Goal: Transaction & Acquisition: Purchase product/service

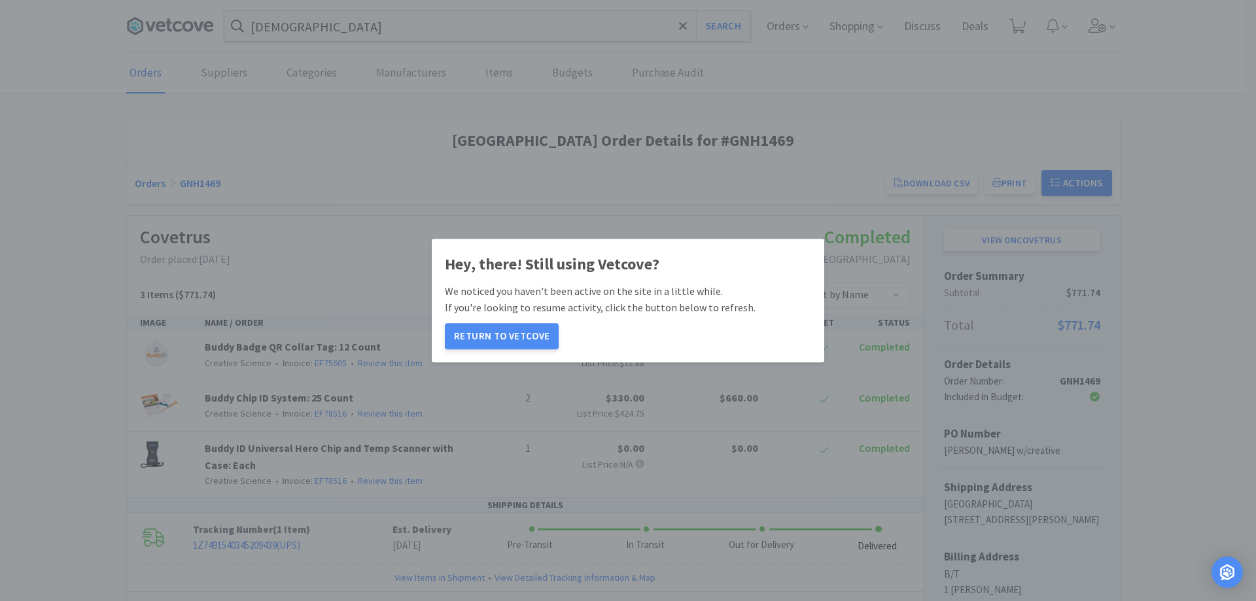
scroll to position [65, 0]
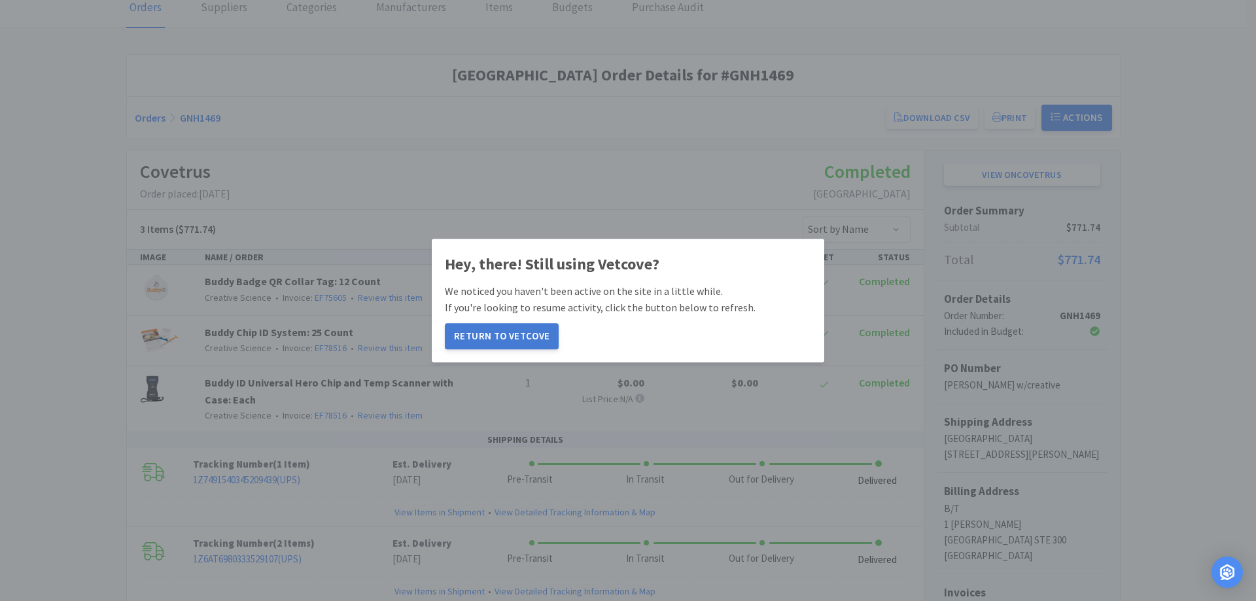
click at [514, 335] on button "Return to Vetcove" at bounding box center [502, 336] width 114 height 26
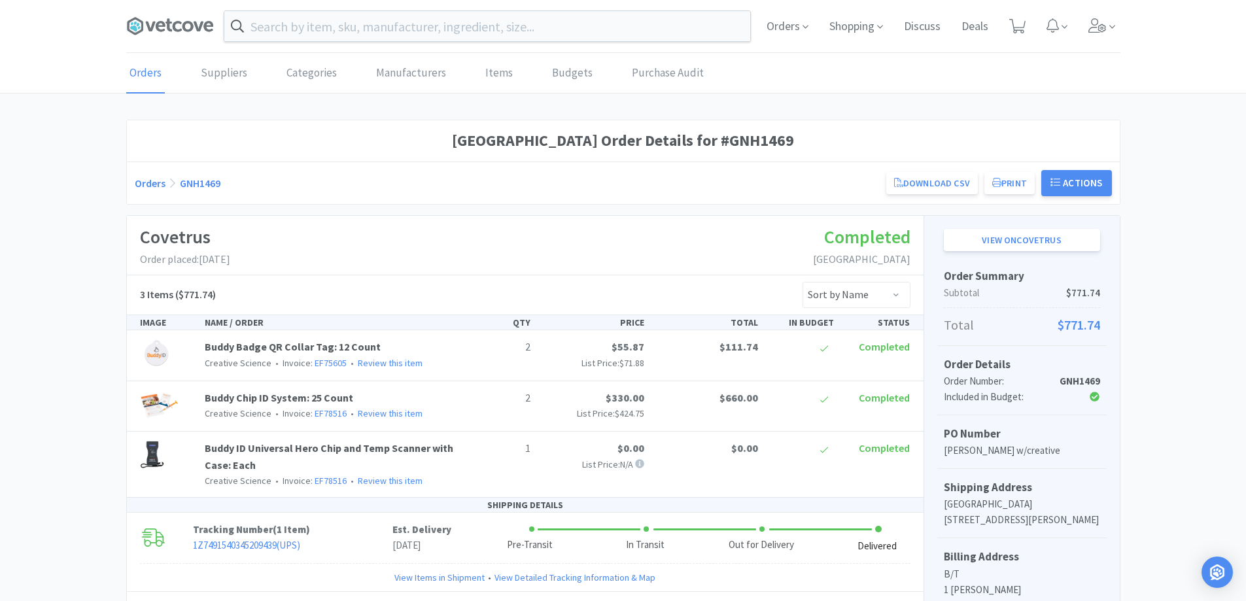
click at [172, 38] on span at bounding box center [175, 26] width 98 height 52
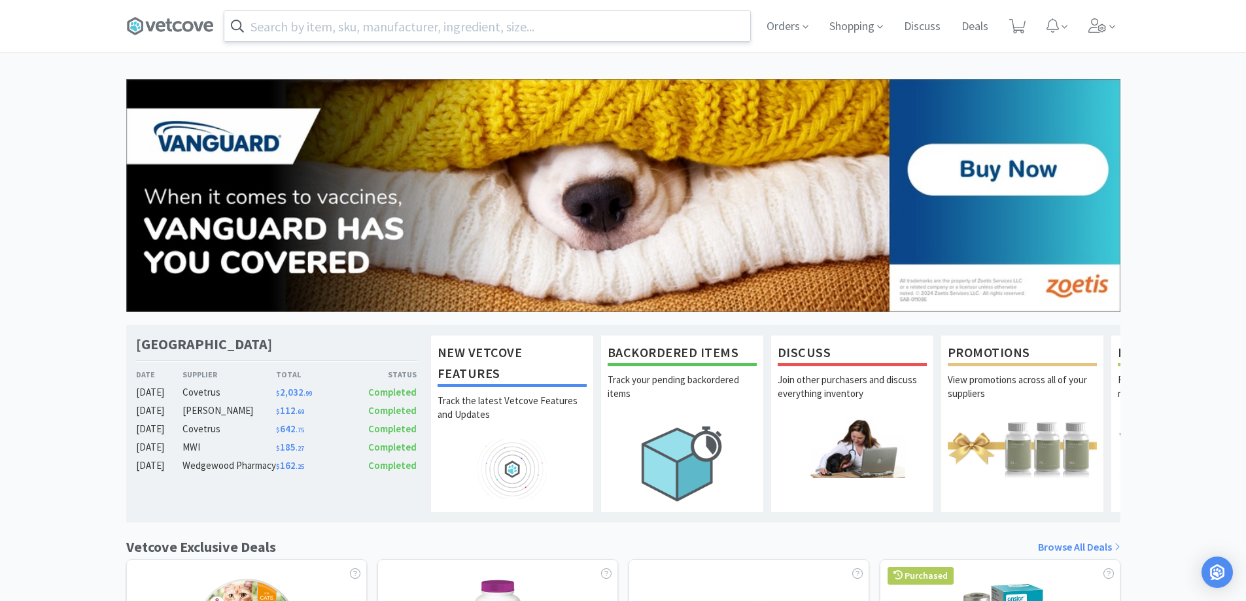
click at [390, 18] on input "text" at bounding box center [487, 26] width 526 height 30
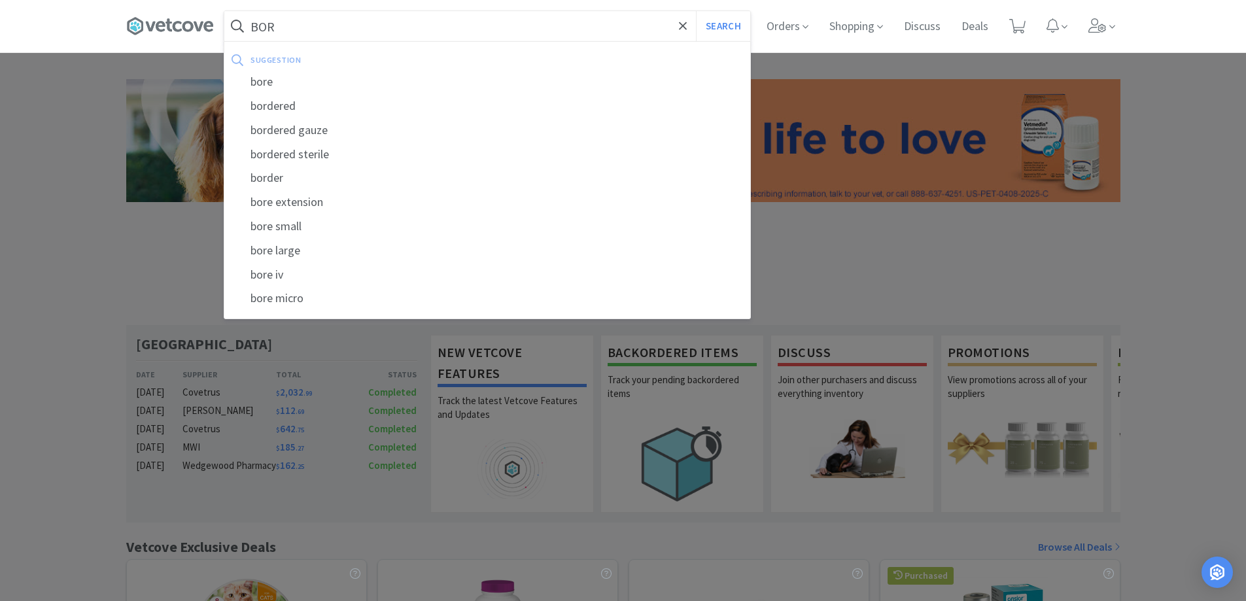
type input "BOR"
click at [696, 11] on button "Search" at bounding box center [723, 26] width 54 height 30
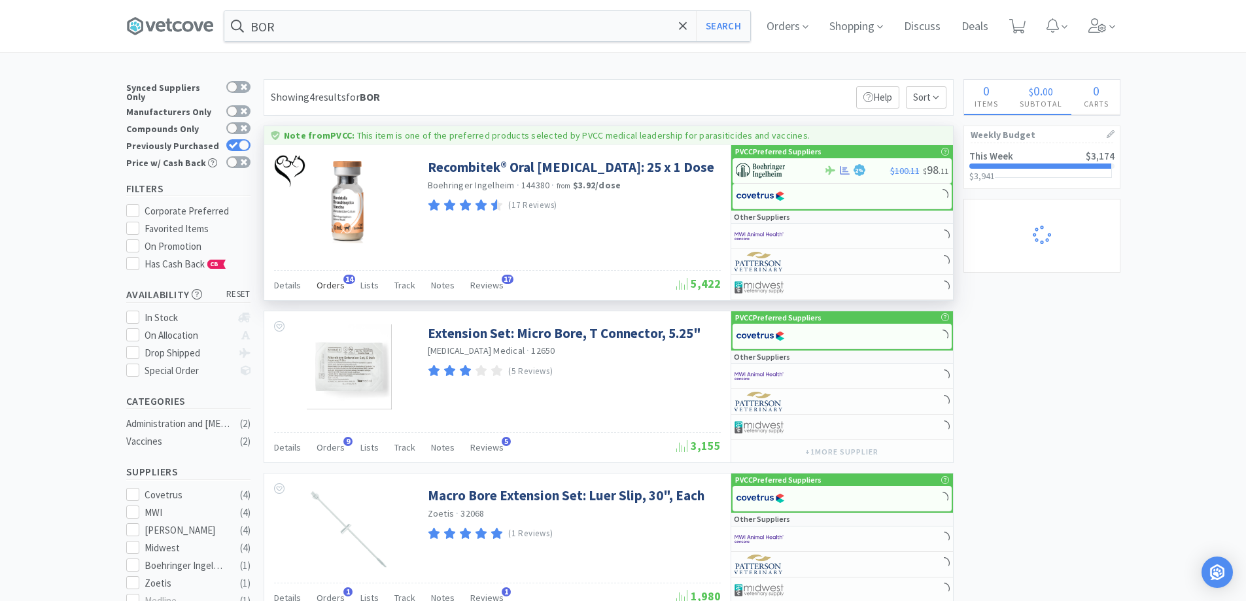
click at [322, 285] on span "Orders" at bounding box center [331, 285] width 28 height 12
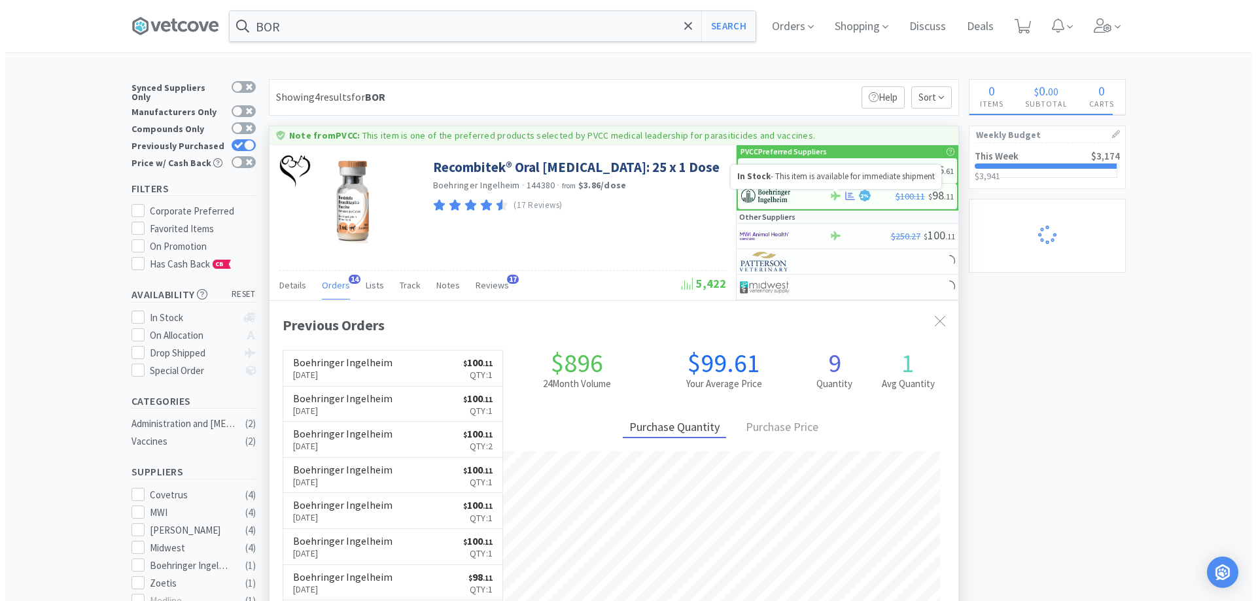
scroll to position [350, 689]
click at [831, 171] on p "In Stock - This item is available for immediate shipment" at bounding box center [831, 176] width 198 height 11
select select "1"
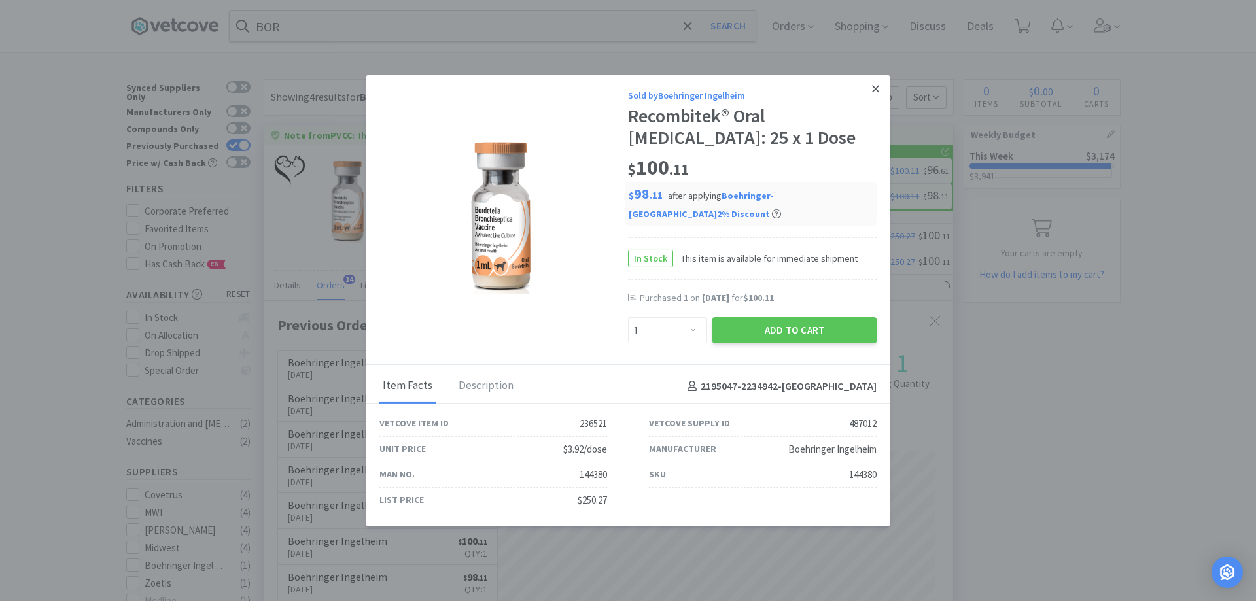
click at [875, 94] on icon at bounding box center [875, 88] width 7 height 12
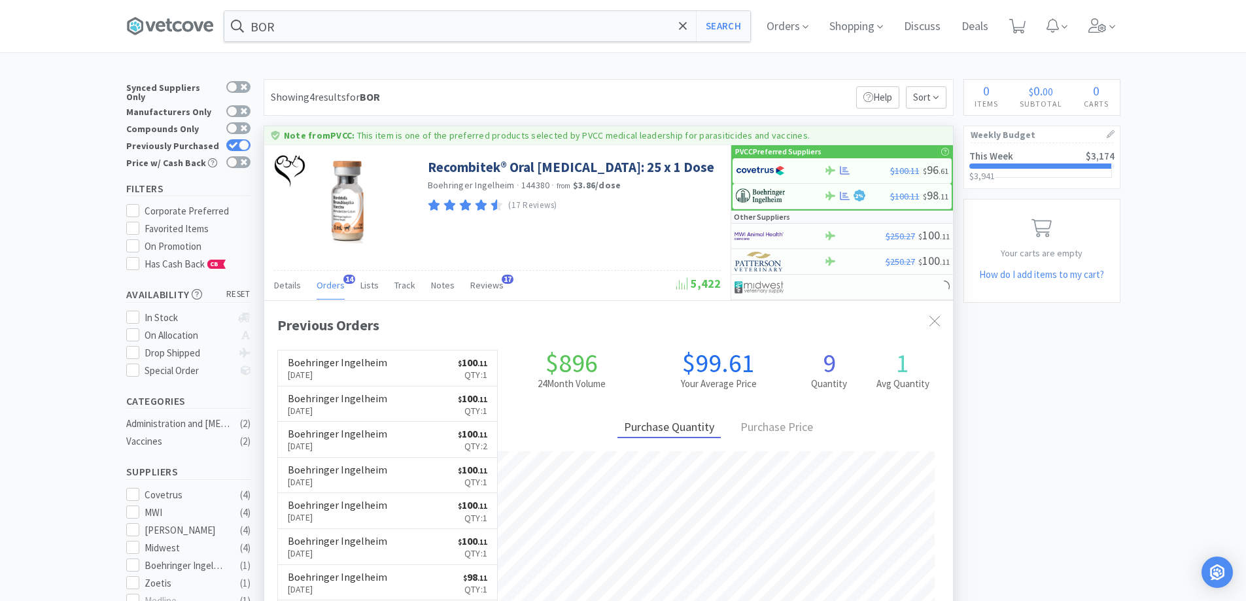
click at [1041, 169] on link "This Week $3,174 $3,941 $ 3,941" at bounding box center [1042, 165] width 156 height 45
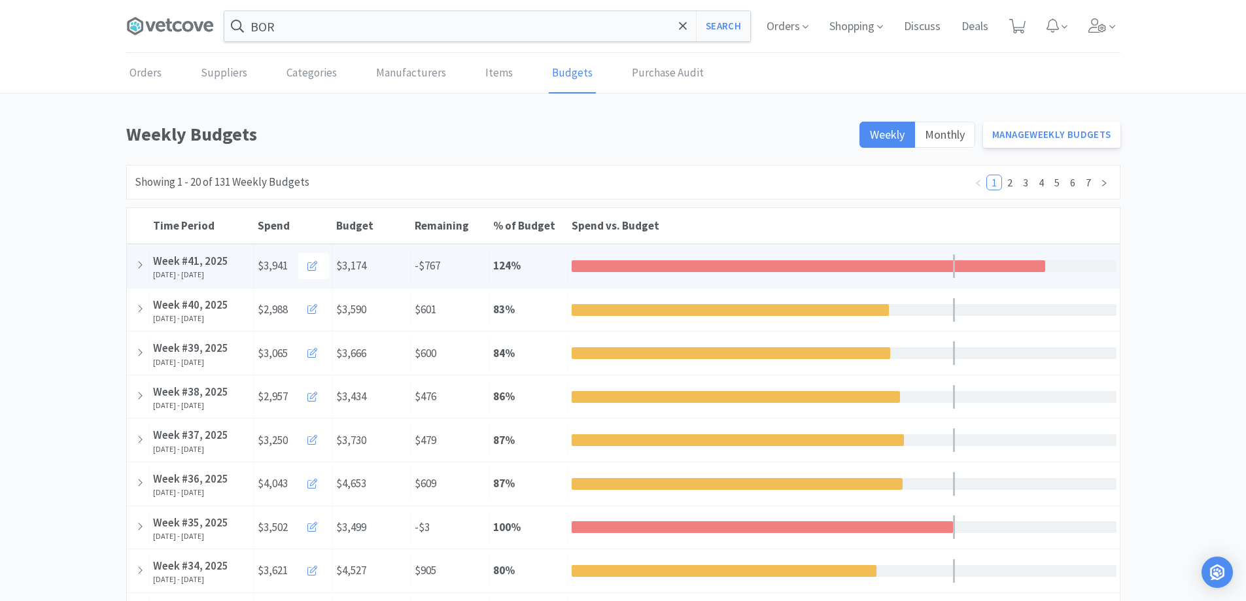
click at [171, 254] on div "Week #41, 2025" at bounding box center [201, 261] width 97 height 18
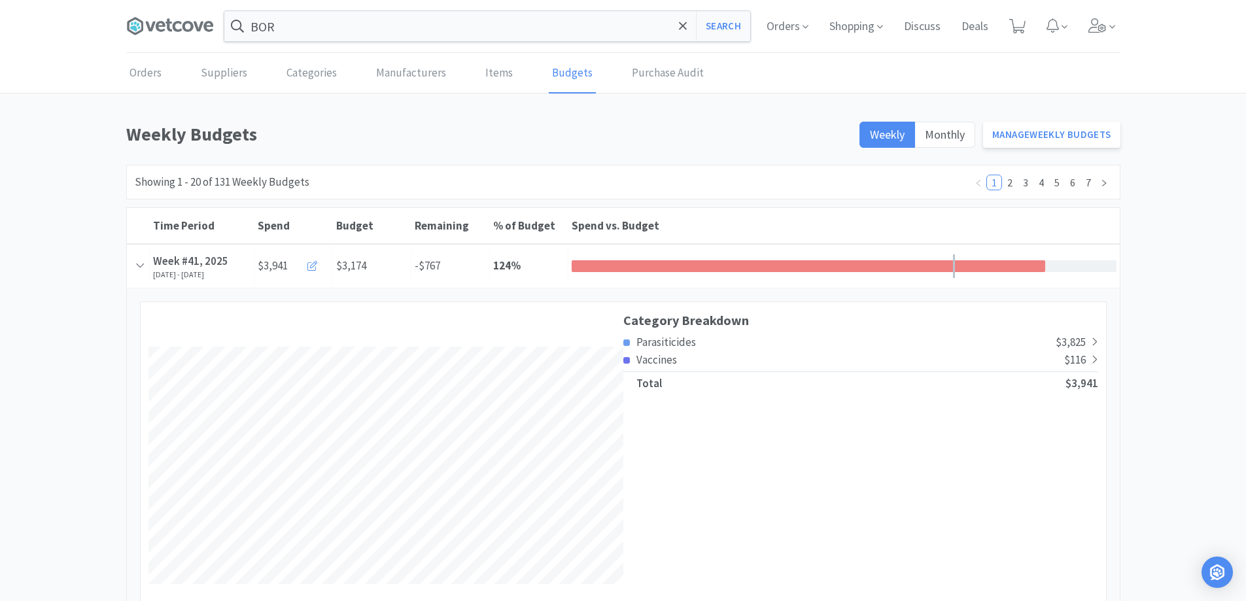
scroll to position [2368, 993]
click at [685, 348] on span "Parasiticides" at bounding box center [666, 342] width 60 height 14
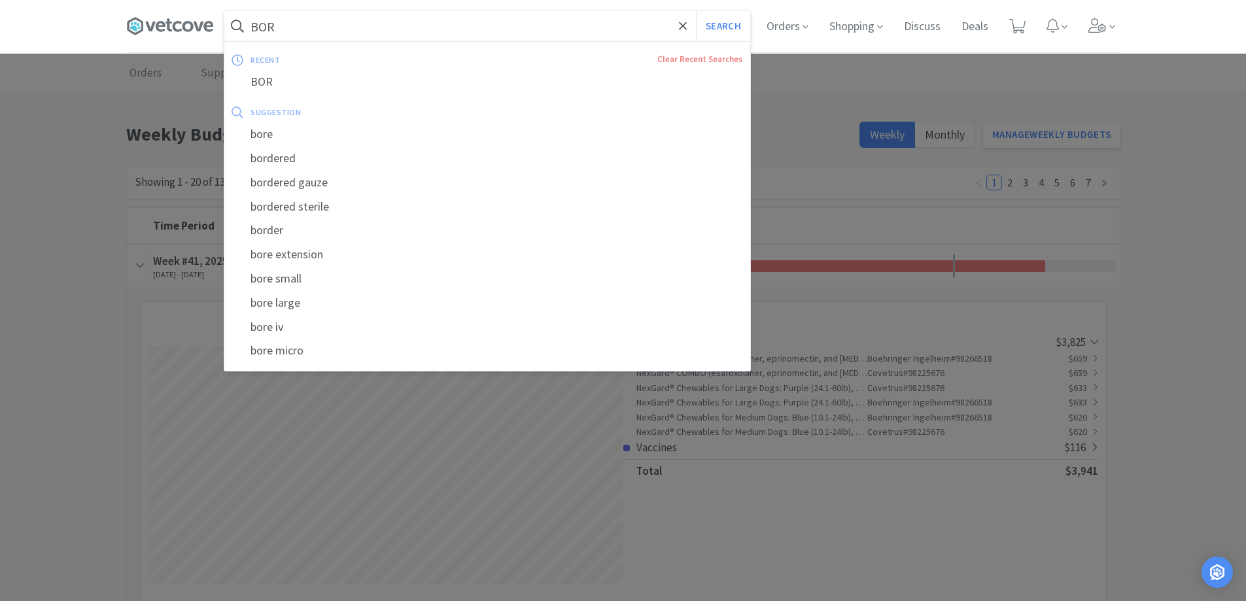
click at [317, 35] on input "BOR" at bounding box center [487, 26] width 526 height 30
click at [285, 88] on div "BOR" at bounding box center [487, 82] width 526 height 24
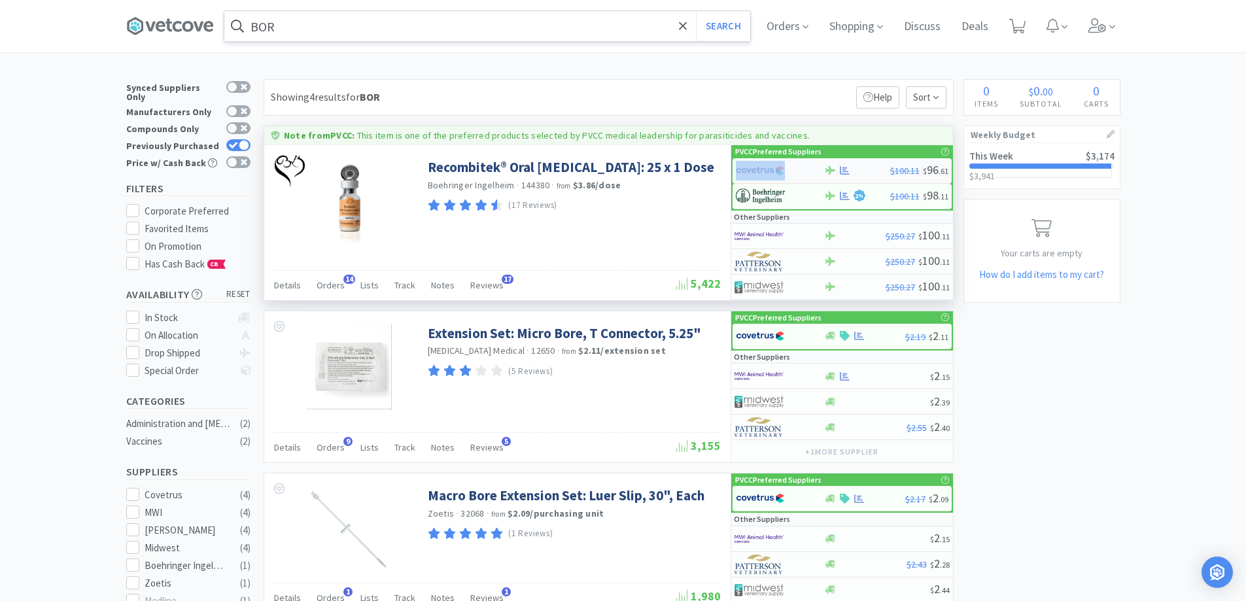
click at [819, 173] on div at bounding box center [780, 171] width 88 height 22
select select "1"
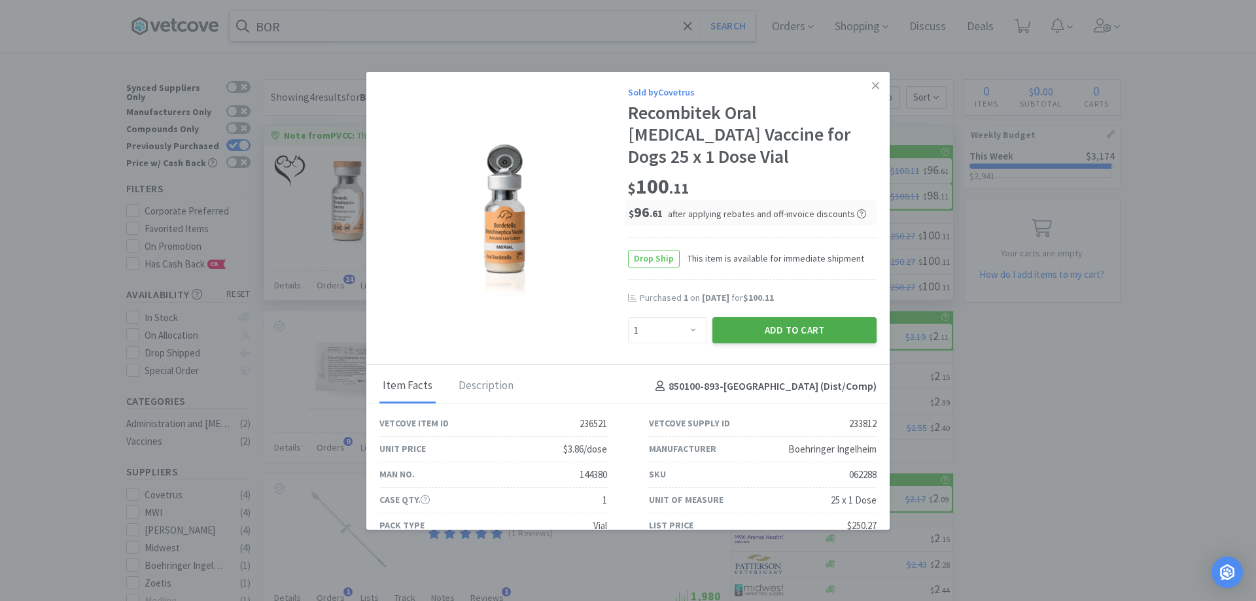
click at [745, 324] on button "Add to Cart" at bounding box center [794, 330] width 164 height 26
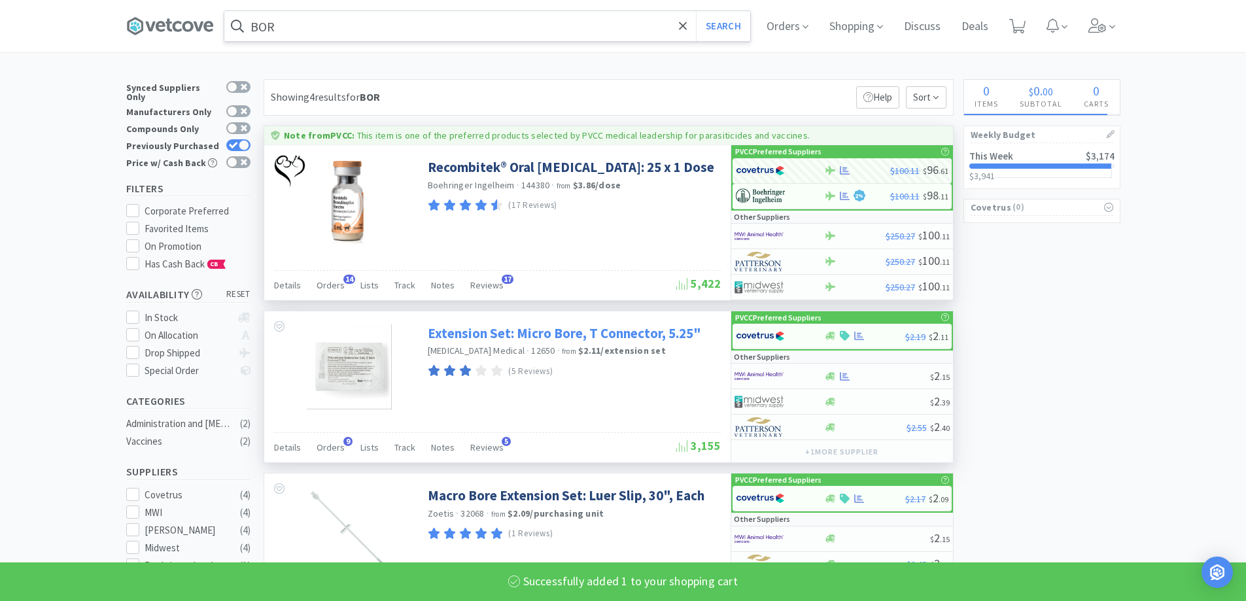
select select "1"
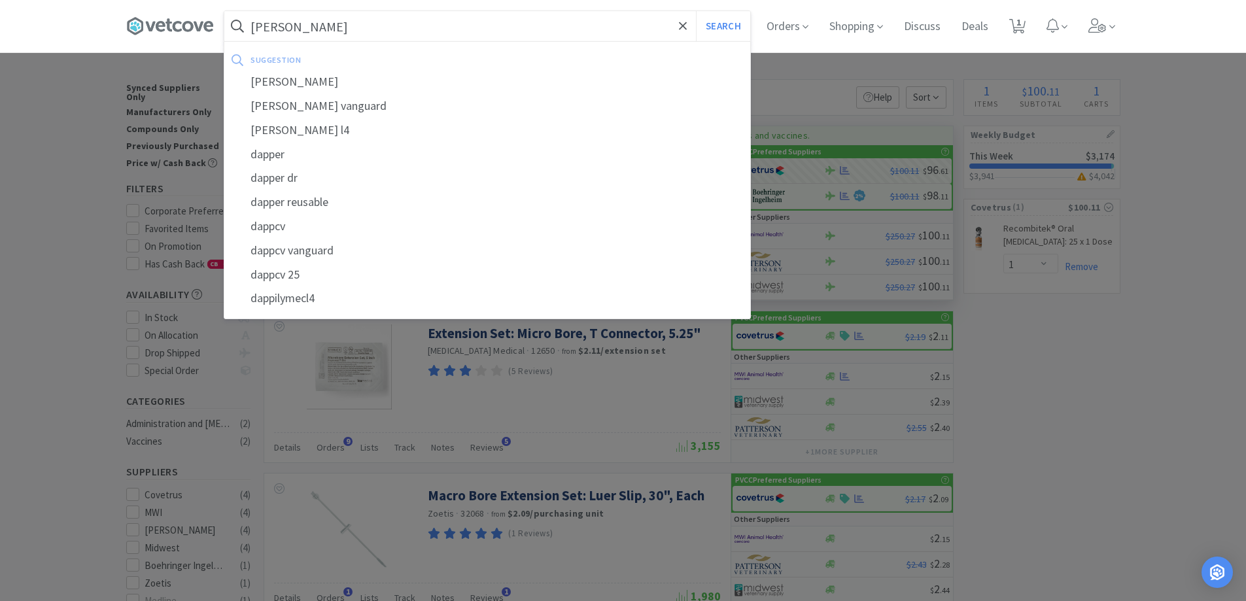
type input "[PERSON_NAME]"
click at [696, 11] on button "Search" at bounding box center [723, 26] width 54 height 30
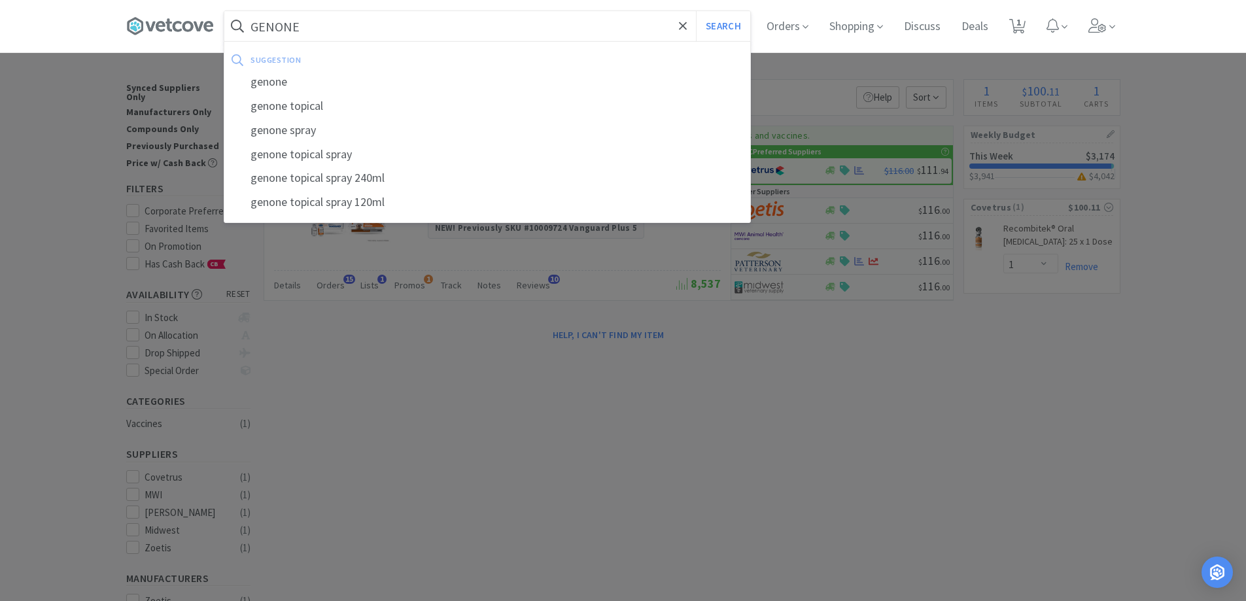
type input "GENONE"
click at [696, 11] on button "Search" at bounding box center [723, 26] width 54 height 30
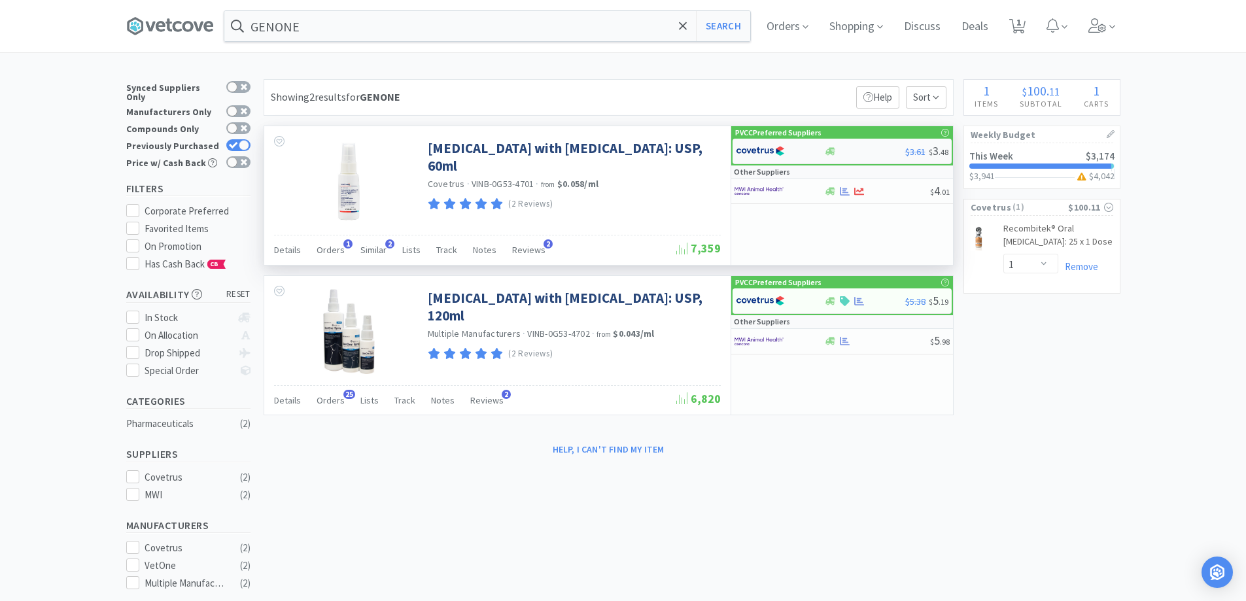
click at [794, 151] on div at bounding box center [772, 151] width 72 height 22
select select "1"
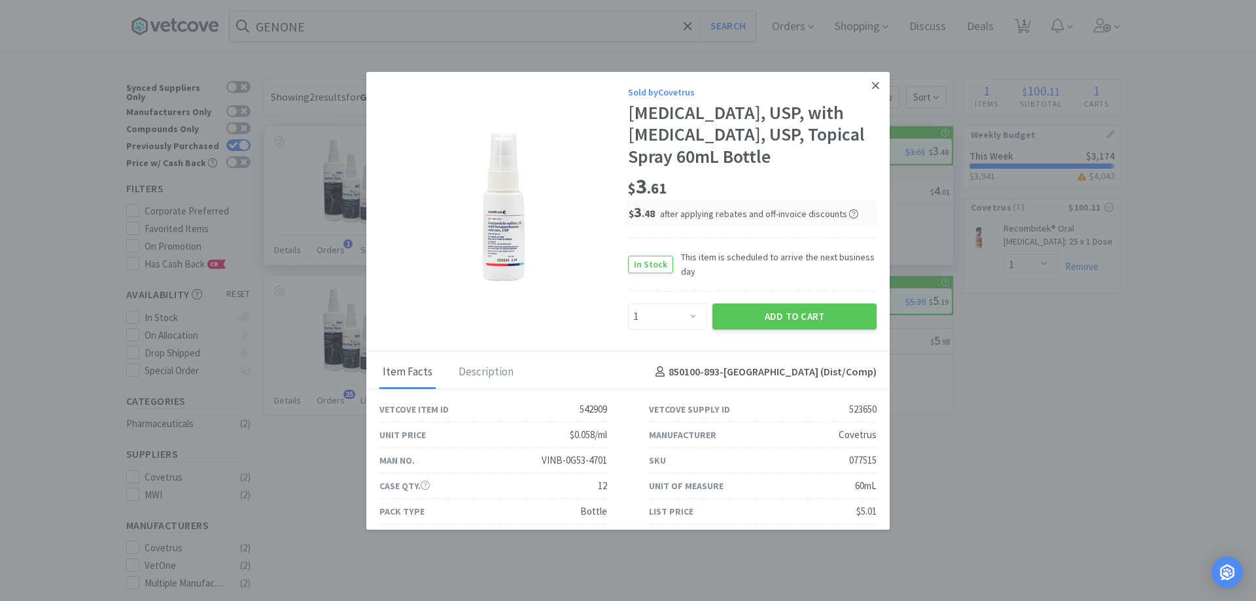
click at [869, 86] on link at bounding box center [875, 86] width 23 height 28
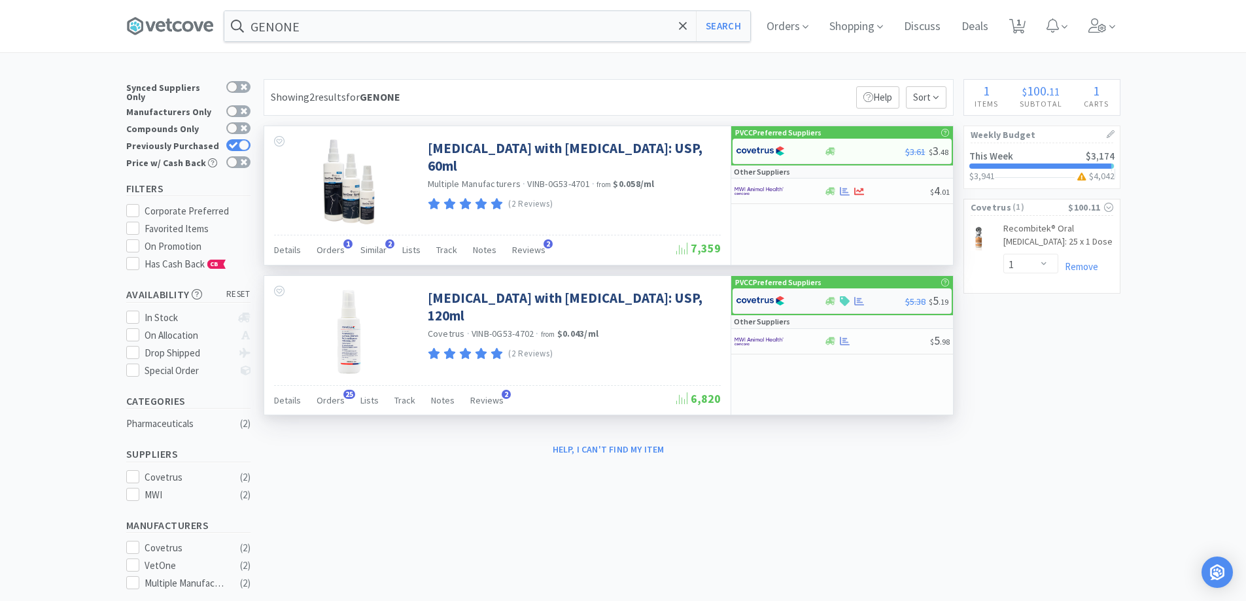
click at [860, 307] on div "$5.38 $ 5 . 19" at bounding box center [842, 301] width 219 height 26
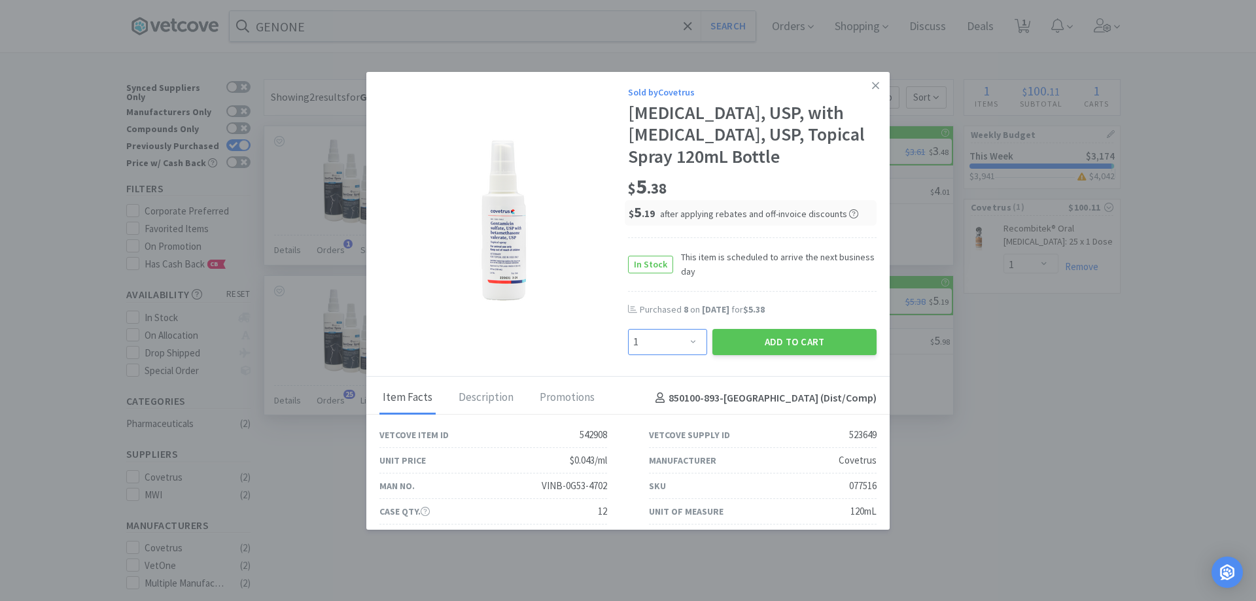
click at [682, 341] on select "Enter Quantity 1 2 3 4 5 6 7 8 9 10 11 12 13 14 15 16 17 18 19 20 Enter Quantity" at bounding box center [667, 342] width 79 height 26
select select "6"
click at [628, 329] on select "Enter Quantity 1 2 3 4 5 6 7 8 9 10 11 12 13 14 15 16 17 18 19 20 Enter Quantity" at bounding box center [667, 342] width 79 height 26
click at [741, 347] on button "Add to Cart" at bounding box center [794, 342] width 164 height 26
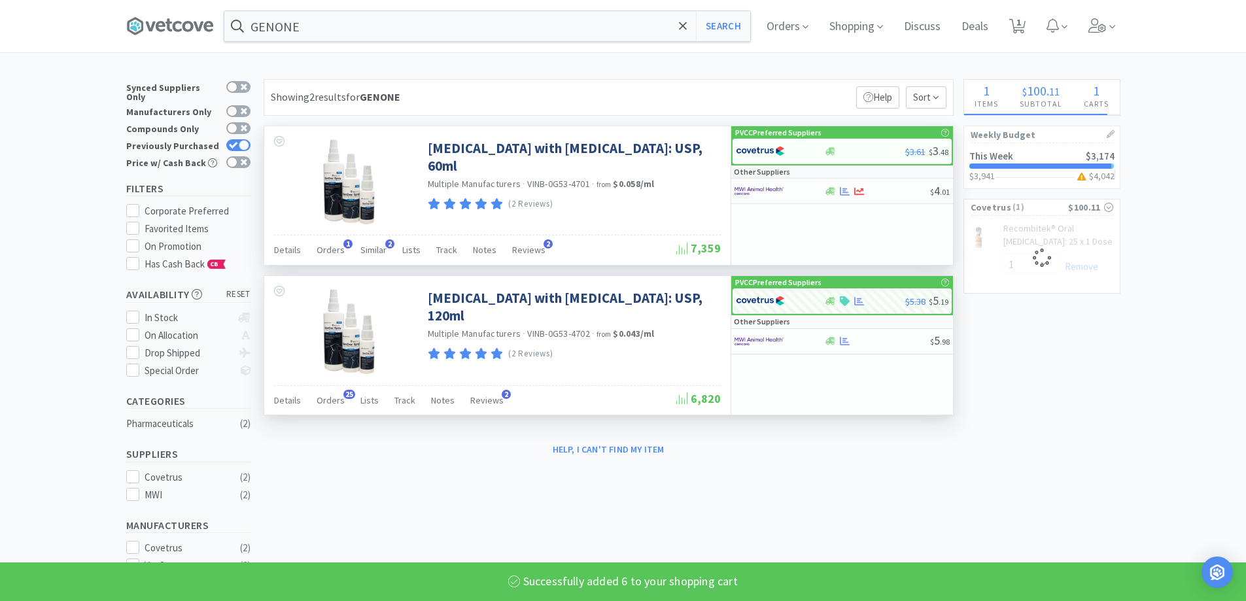
select select "6"
select select "1"
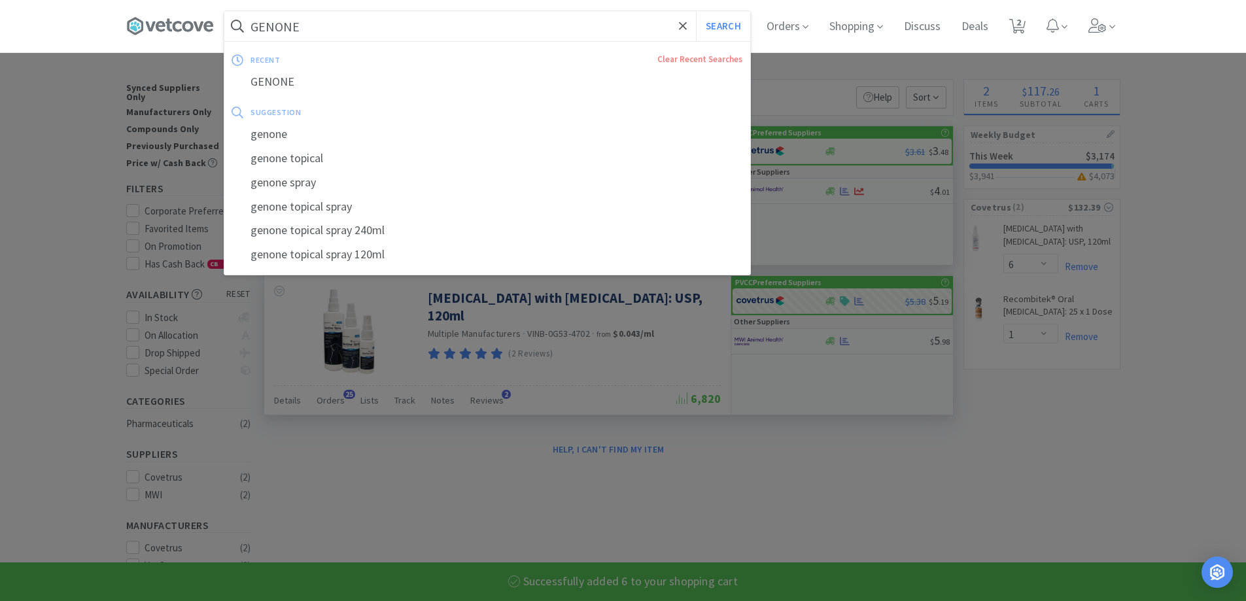
click at [326, 23] on input "GENONE" at bounding box center [487, 26] width 526 height 30
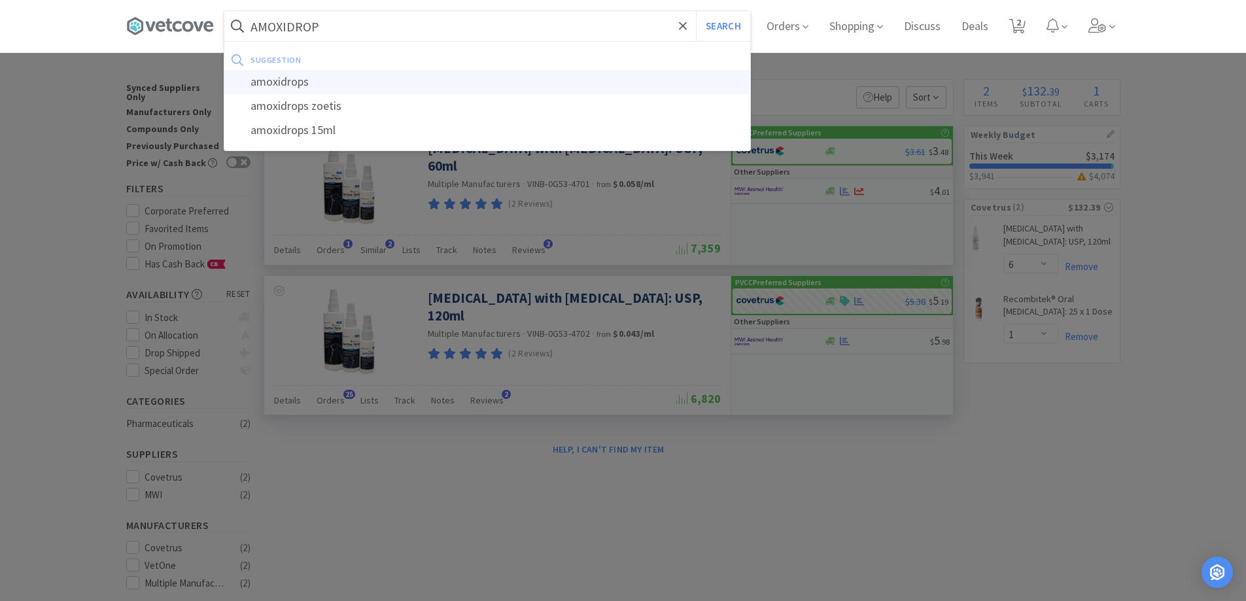
type input "AMOXIDROP"
click at [696, 11] on button "Search" at bounding box center [723, 26] width 54 height 30
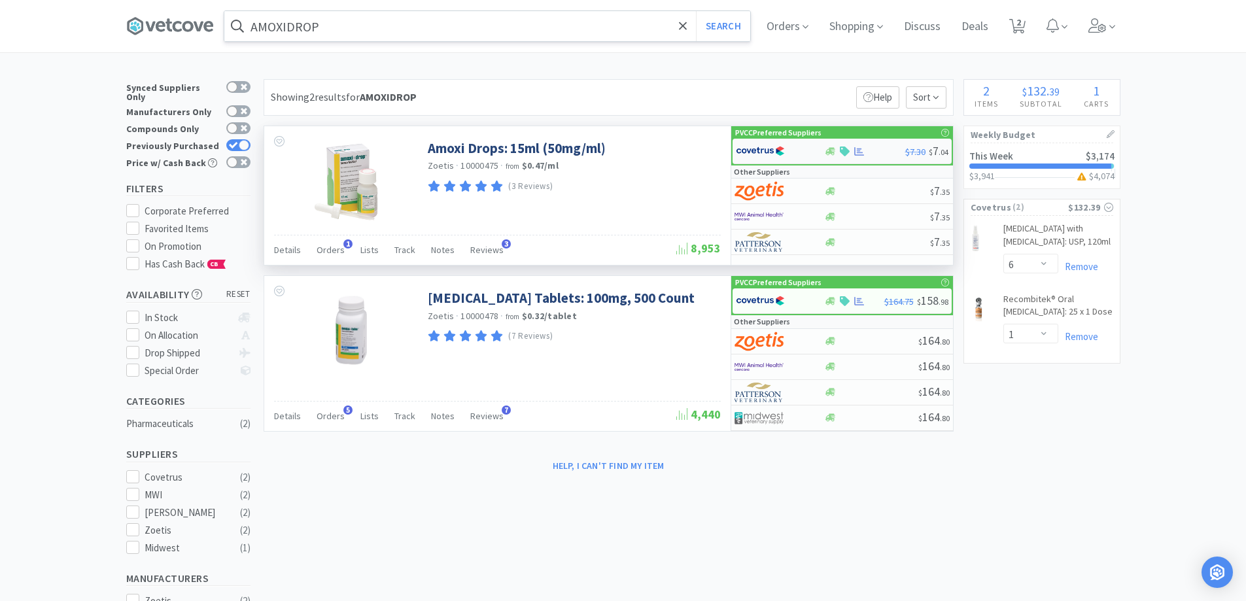
click at [857, 144] on div "$7.30 $ 7 . 04" at bounding box center [842, 152] width 219 height 26
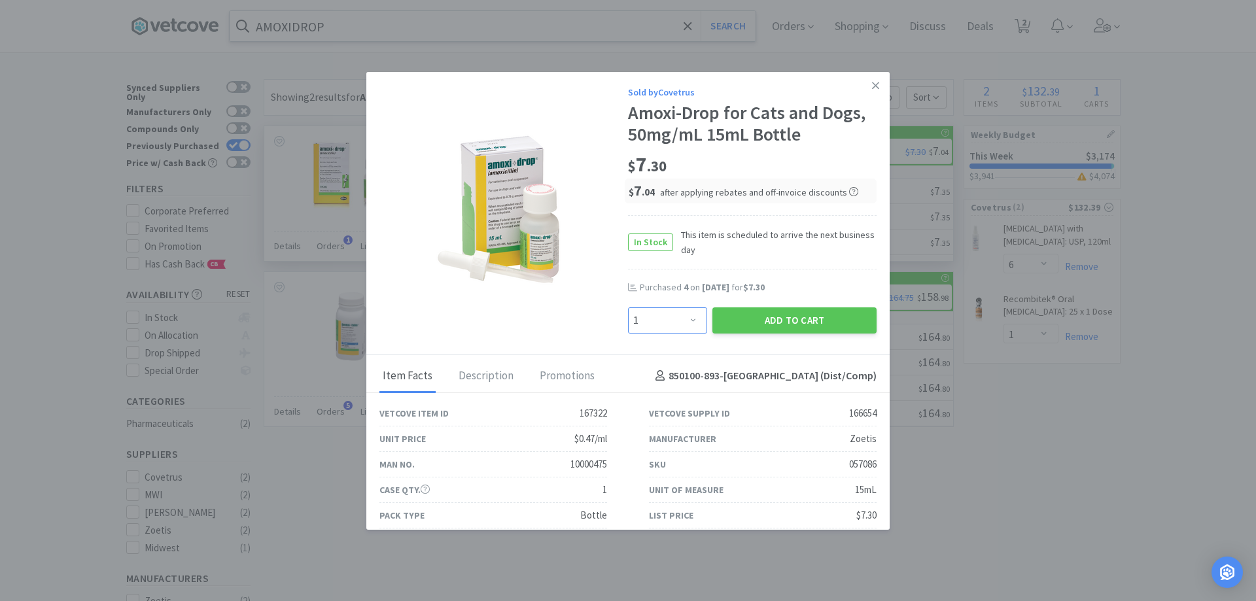
click at [686, 318] on select "Enter Quantity 1 2 3 4 5 6 7 8 9 10 11 12 13 14 15 16 17 18 19 20 Enter Quantity" at bounding box center [667, 320] width 79 height 26
select select "3"
click at [628, 307] on select "Enter Quantity 1 2 3 4 5 6 7 8 9 10 11 12 13 14 15 16 17 18 19 20 Enter Quantity" at bounding box center [667, 320] width 79 height 26
click at [751, 320] on button "Add to Cart" at bounding box center [794, 320] width 164 height 26
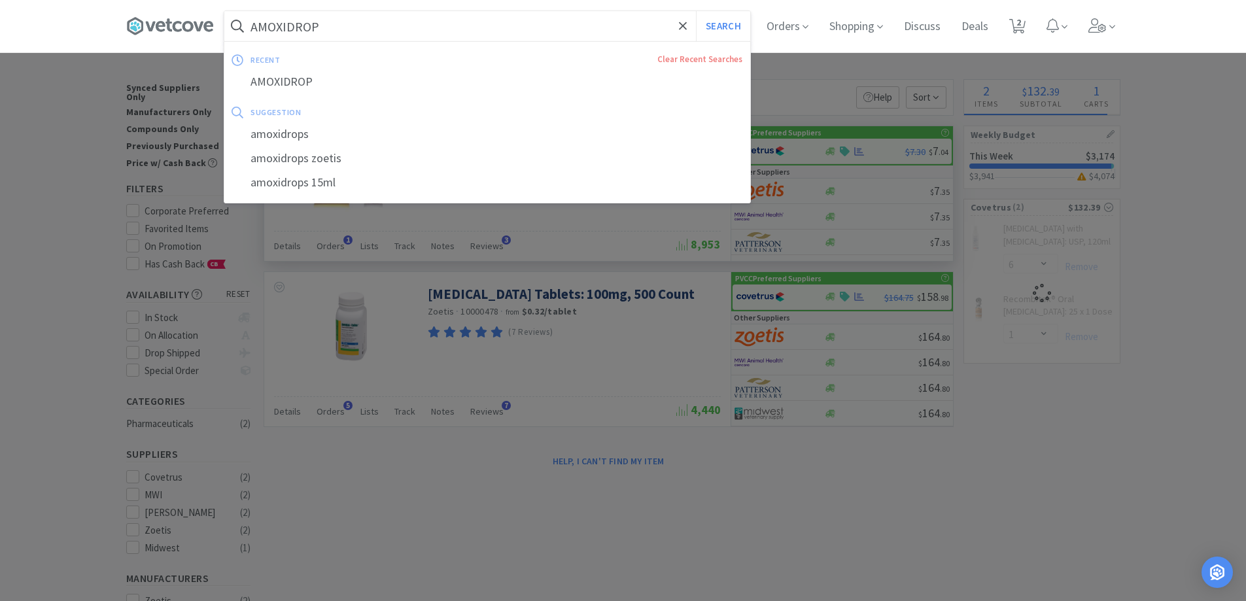
click at [322, 29] on input "AMOXIDROP" at bounding box center [487, 26] width 526 height 30
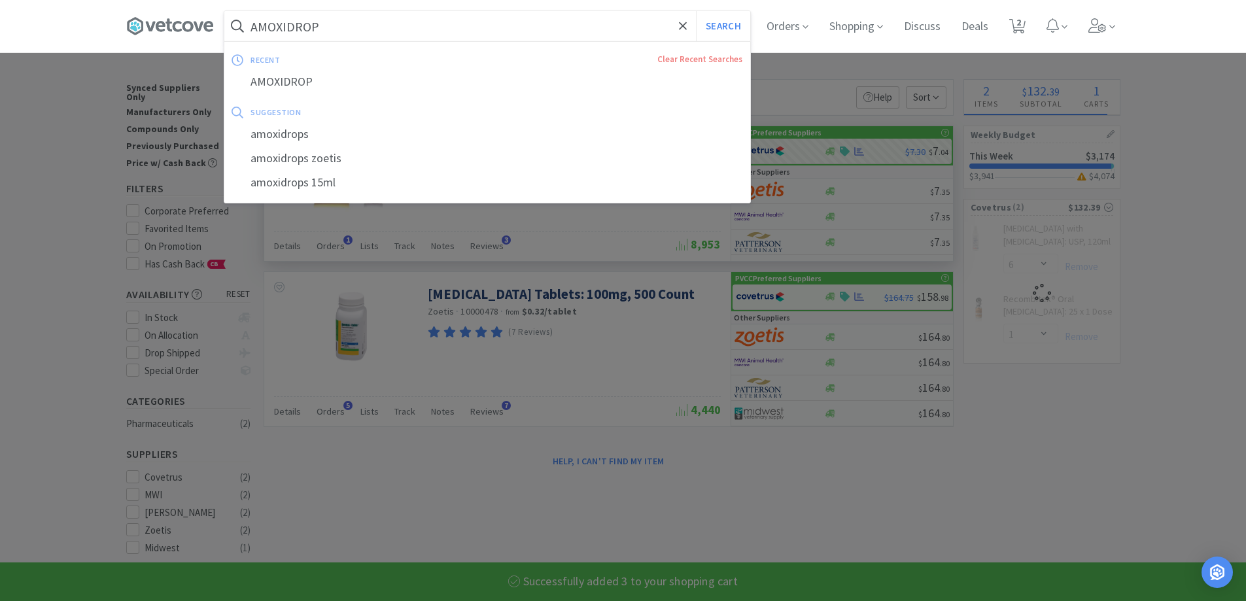
type input "A"
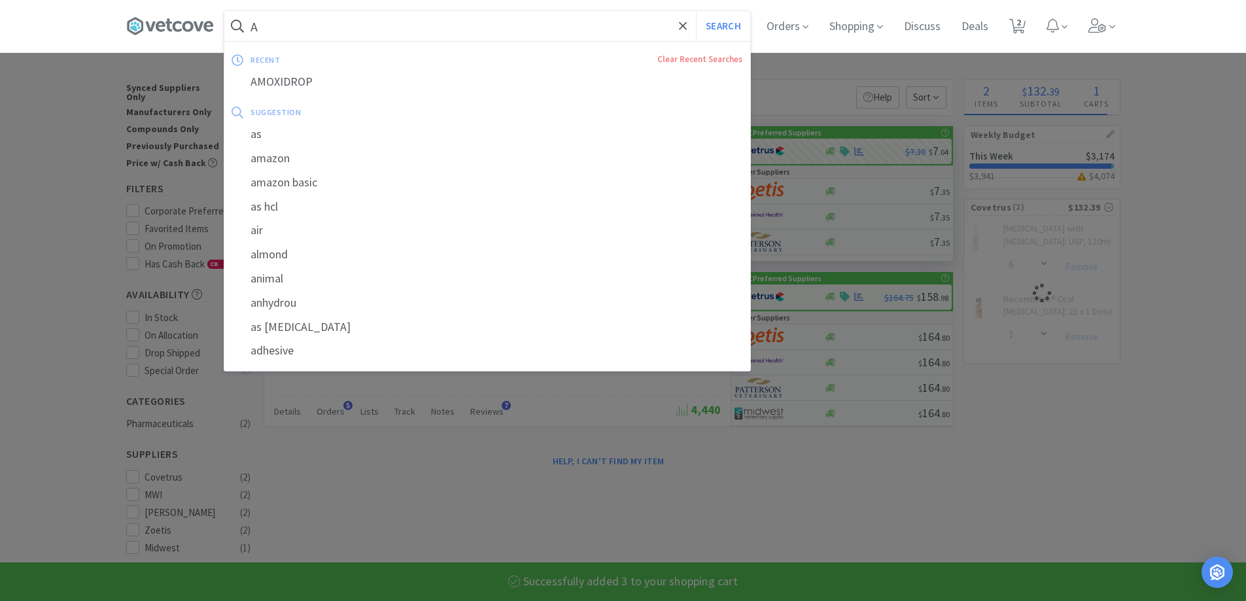
select select "3"
select select "6"
select select "1"
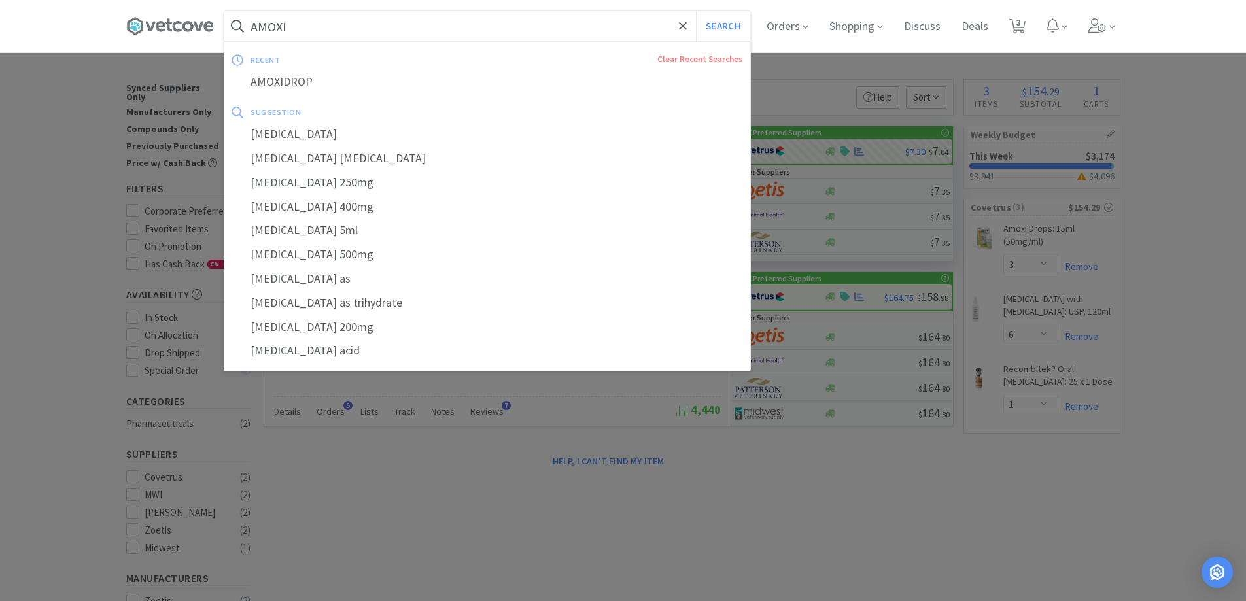
click at [340, 130] on div "[MEDICAL_DATA]" at bounding box center [487, 134] width 526 height 24
type input "[MEDICAL_DATA]"
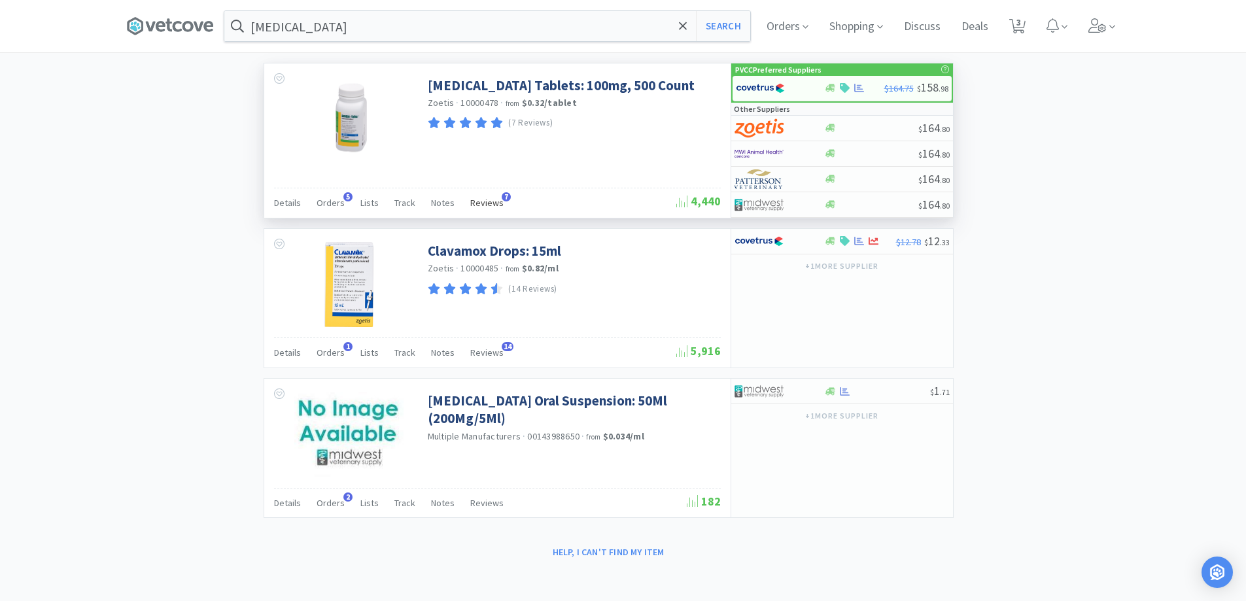
scroll to position [1769, 0]
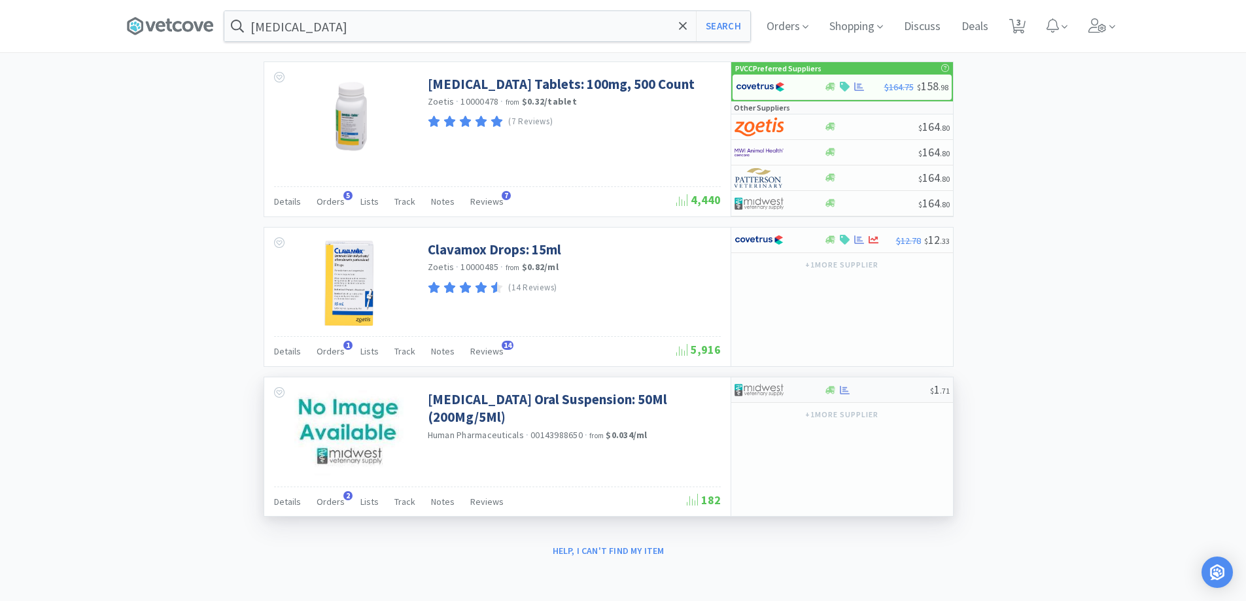
click at [783, 393] on img at bounding box center [758, 390] width 49 height 20
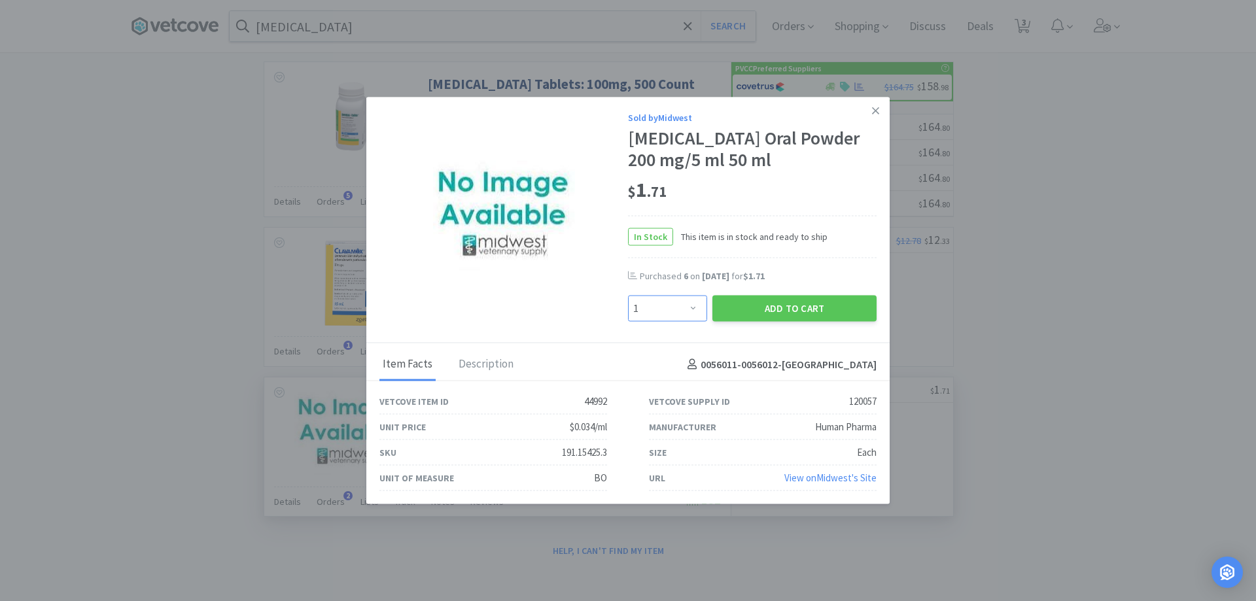
click at [691, 315] on select "Enter Quantity 1 2 3 4 5 6 7 8 9 10 11 12 13 14 15 16 17 18 19 20 Enter Quantity" at bounding box center [667, 309] width 79 height 26
select select "4"
click at [628, 296] on select "Enter Quantity 1 2 3 4 5 6 7 8 9 10 11 12 13 14 15 16 17 18 19 20 Enter Quantity" at bounding box center [667, 309] width 79 height 26
click at [726, 302] on button "Add to Cart" at bounding box center [794, 309] width 164 height 26
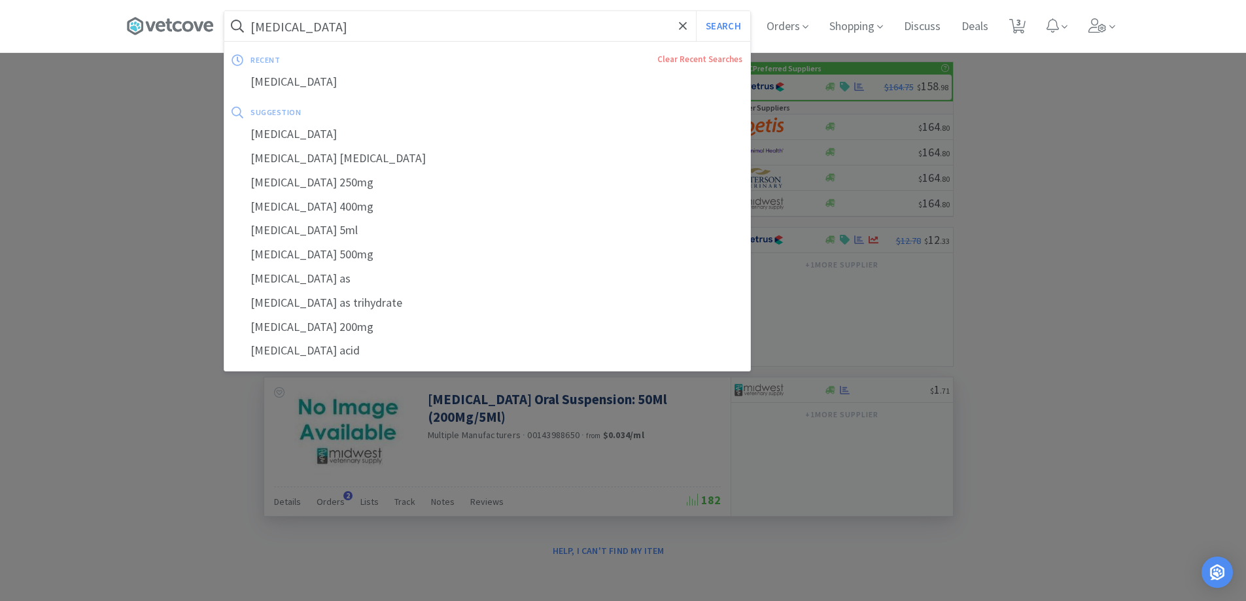
click at [362, 26] on input "[MEDICAL_DATA]" at bounding box center [487, 26] width 526 height 30
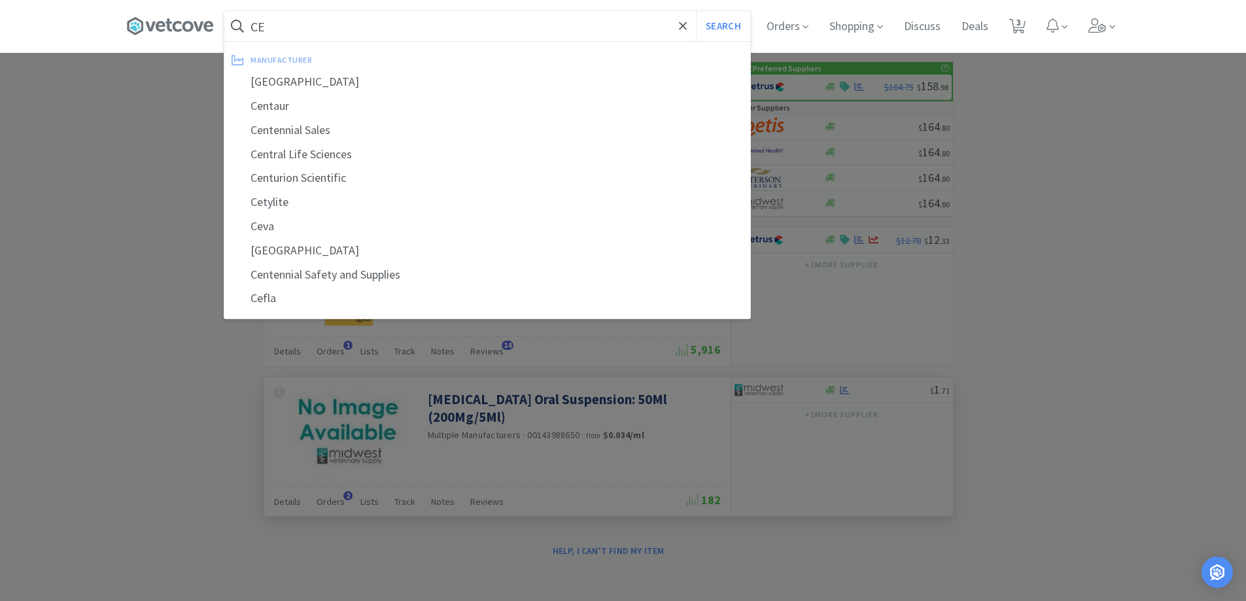
type input "CEF"
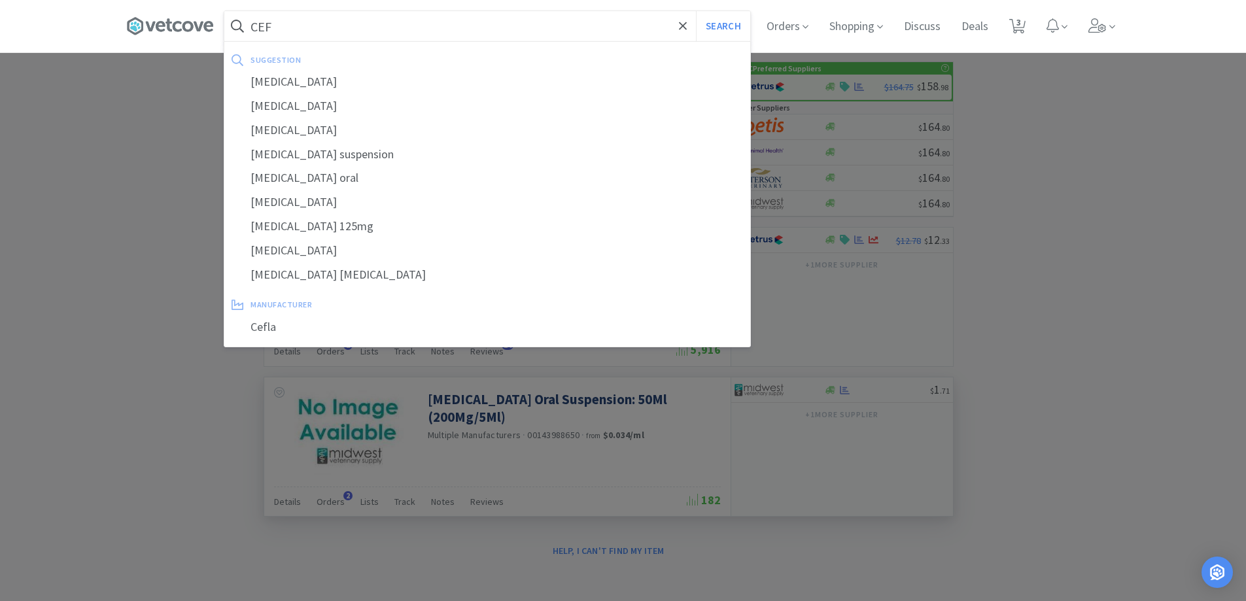
select select "4"
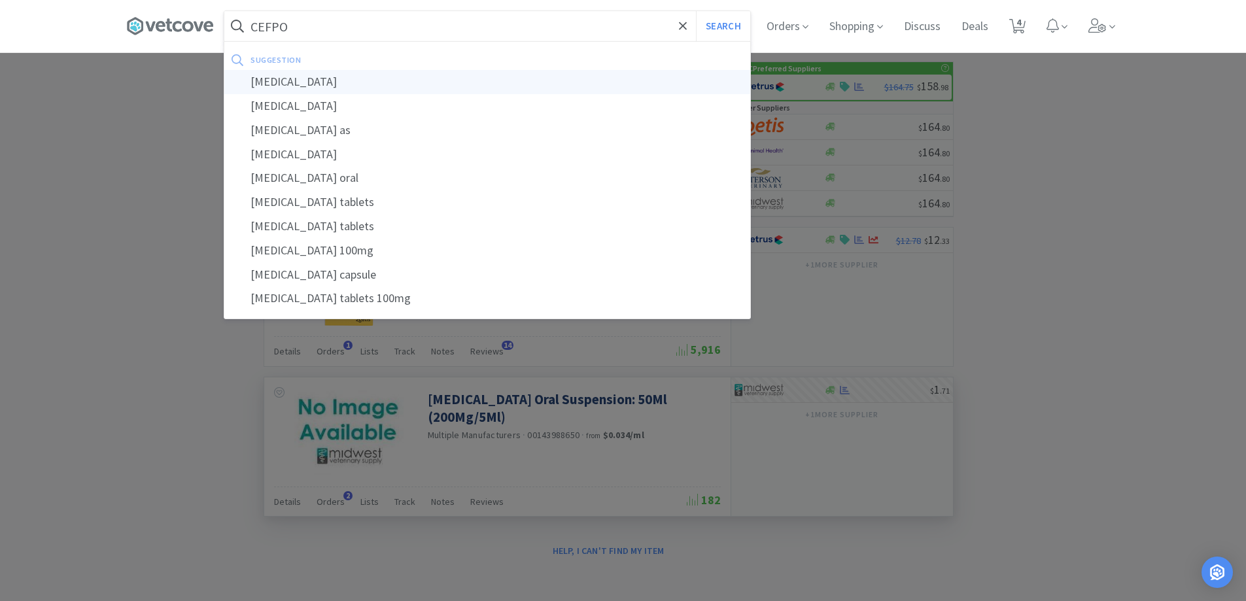
click at [308, 86] on div "[MEDICAL_DATA]" at bounding box center [487, 82] width 526 height 24
type input "[MEDICAL_DATA]"
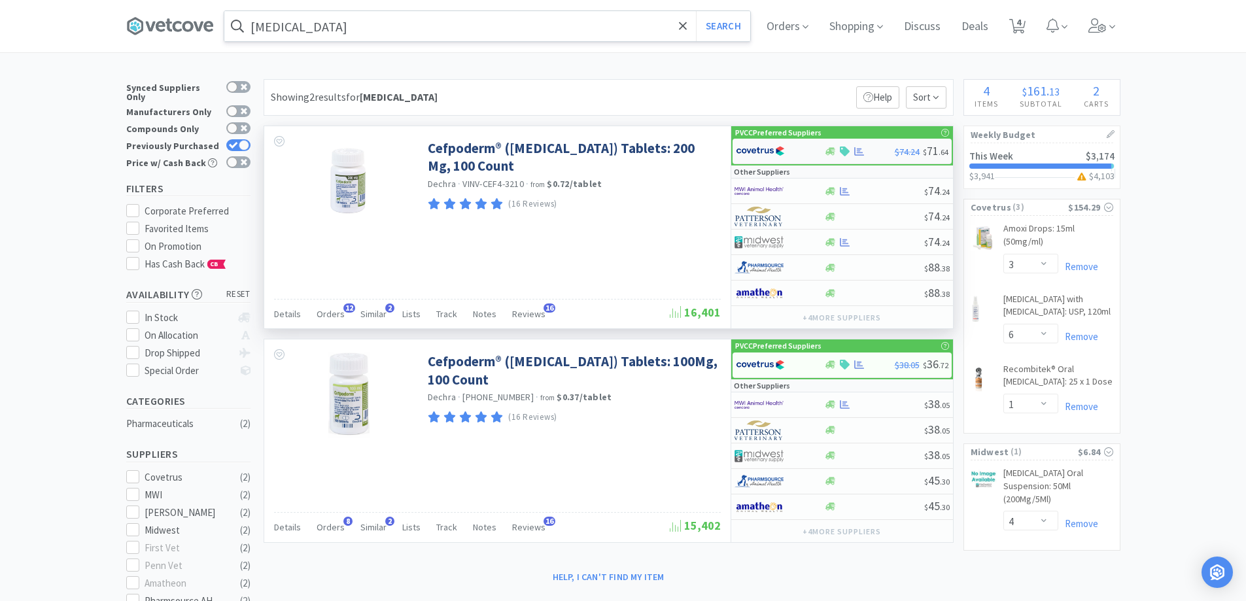
click at [852, 155] on div at bounding box center [859, 152] width 71 height 10
select select "1"
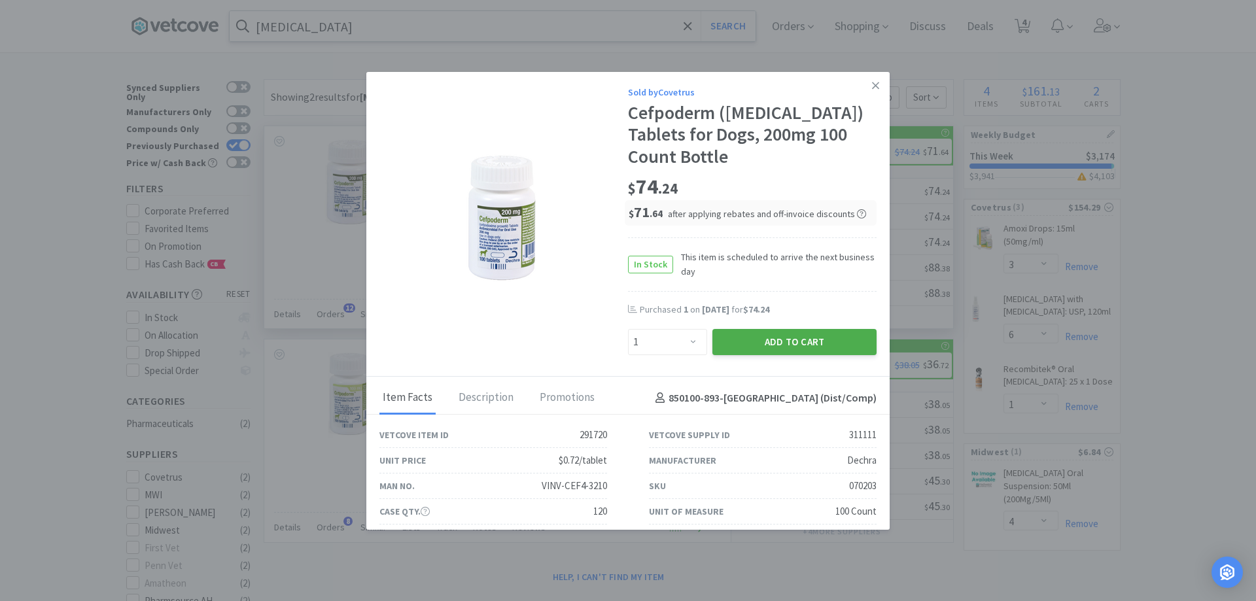
click at [776, 338] on button "Add to Cart" at bounding box center [794, 342] width 164 height 26
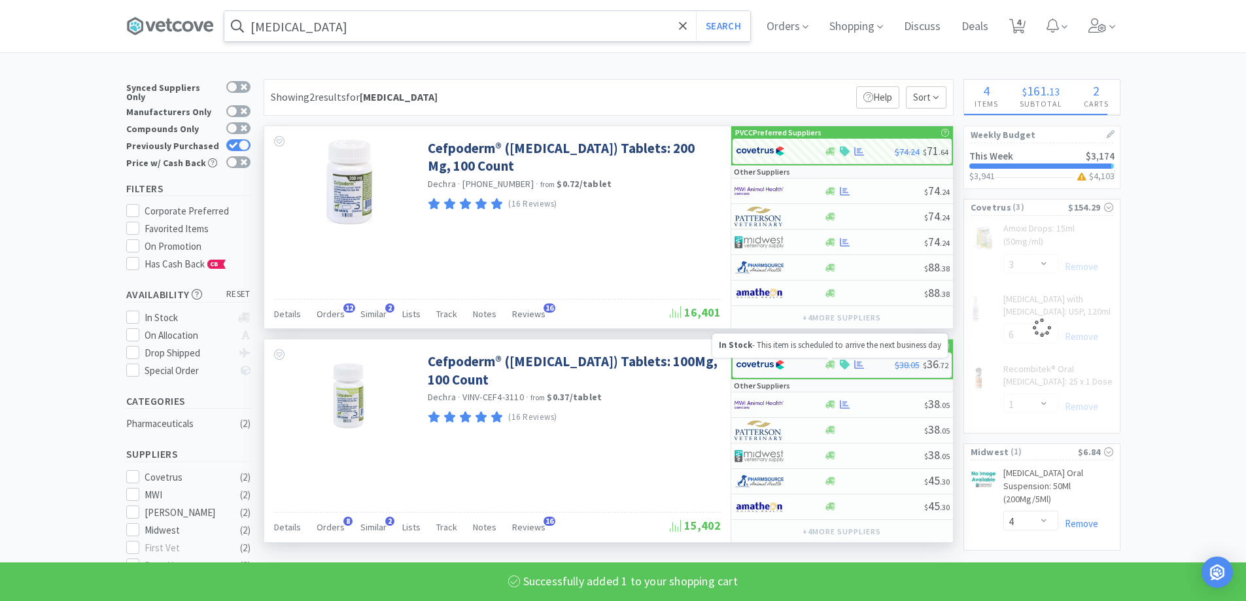
select select "1"
select select "6"
select select "1"
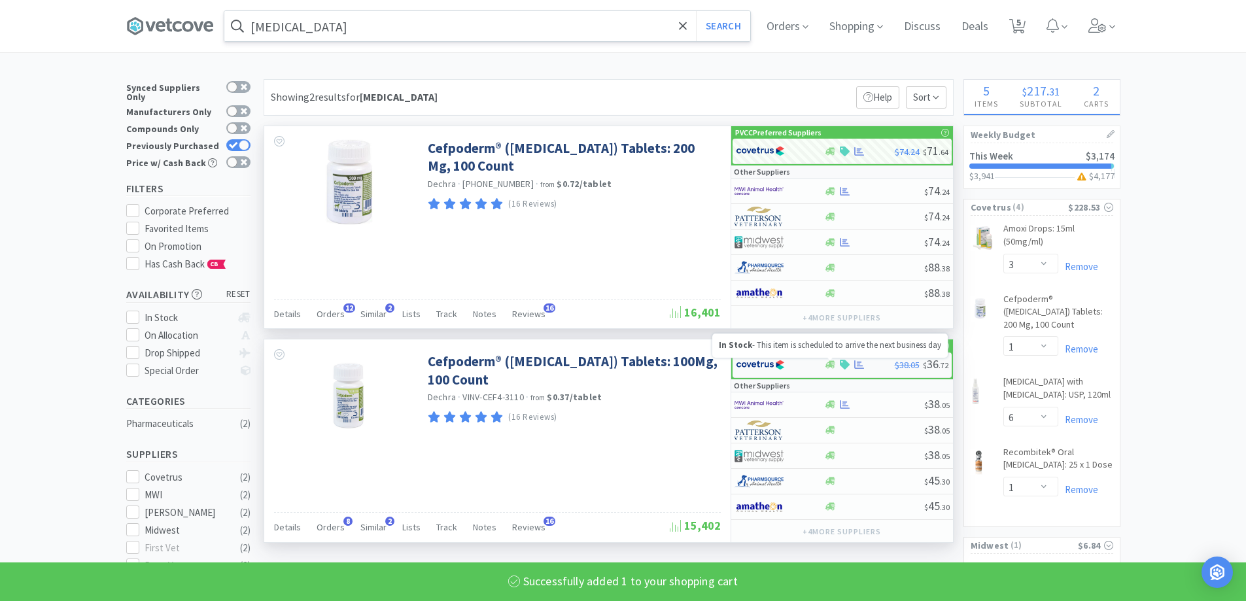
click at [832, 364] on icon at bounding box center [830, 365] width 10 height 8
select select "1"
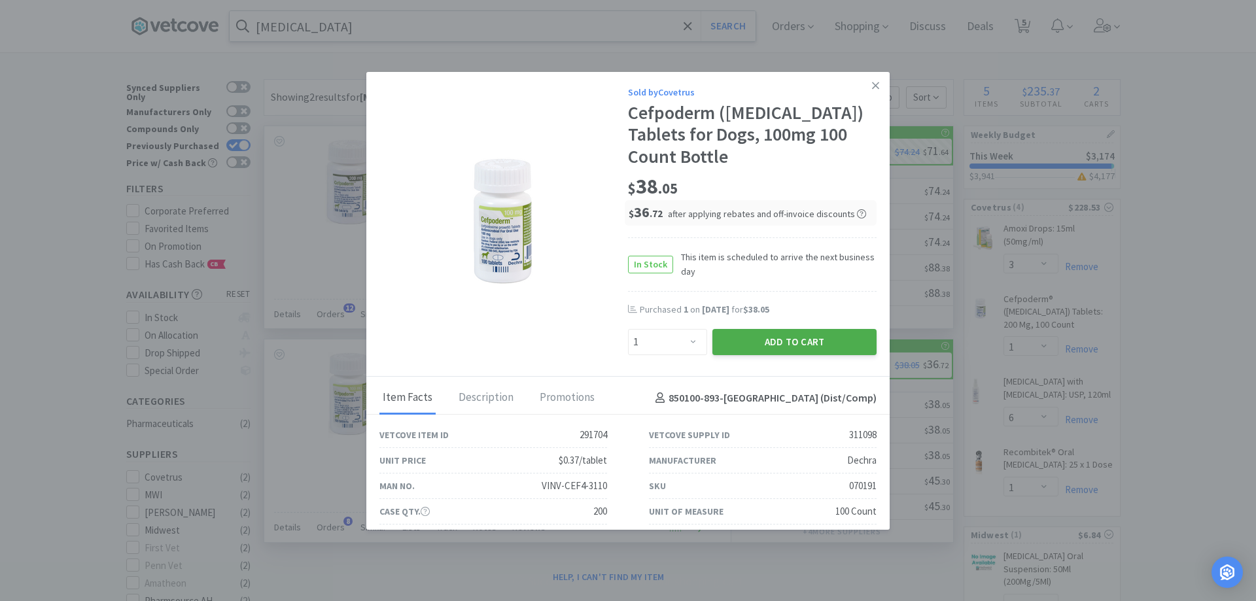
click at [763, 351] on button "Add to Cart" at bounding box center [794, 342] width 164 height 26
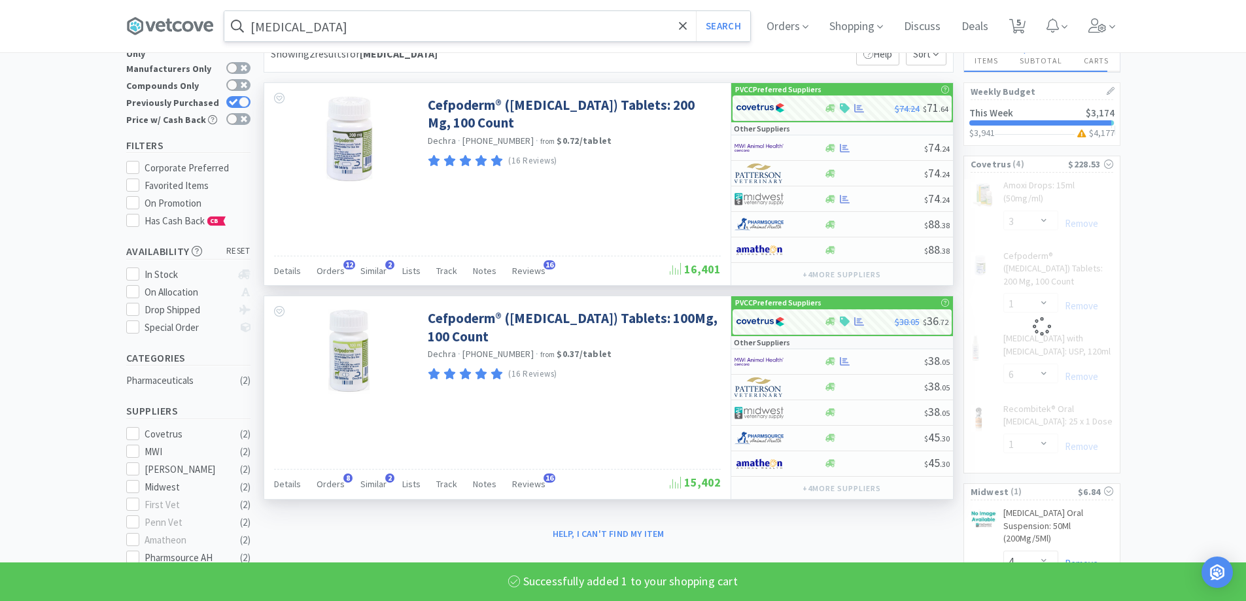
select select "1"
select select "6"
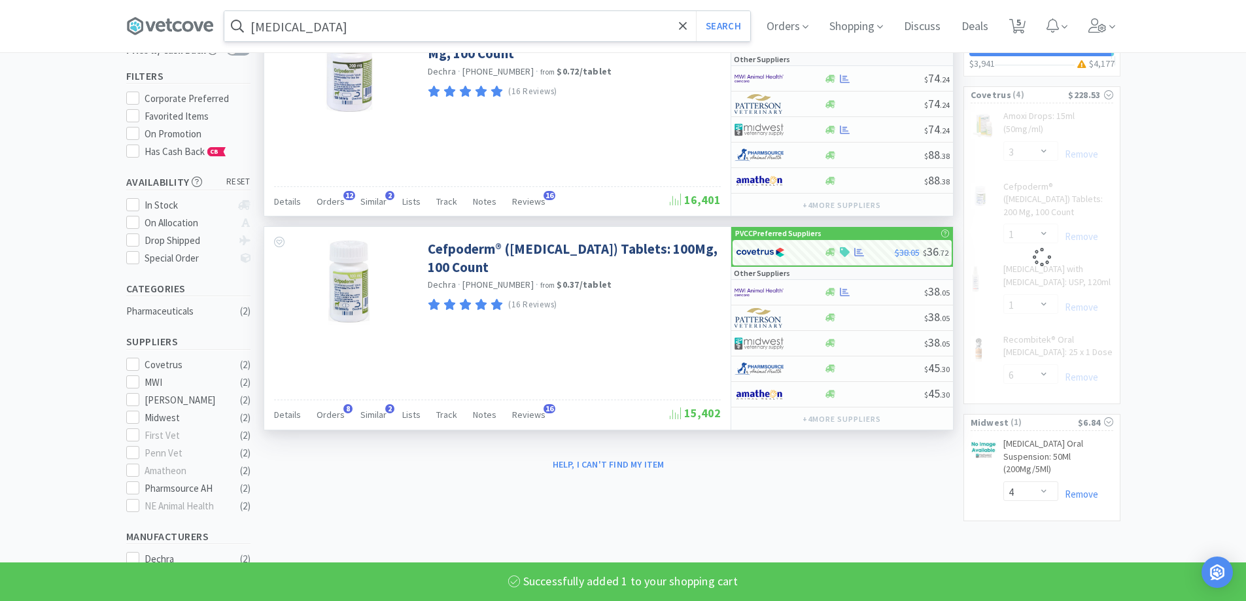
select select "1"
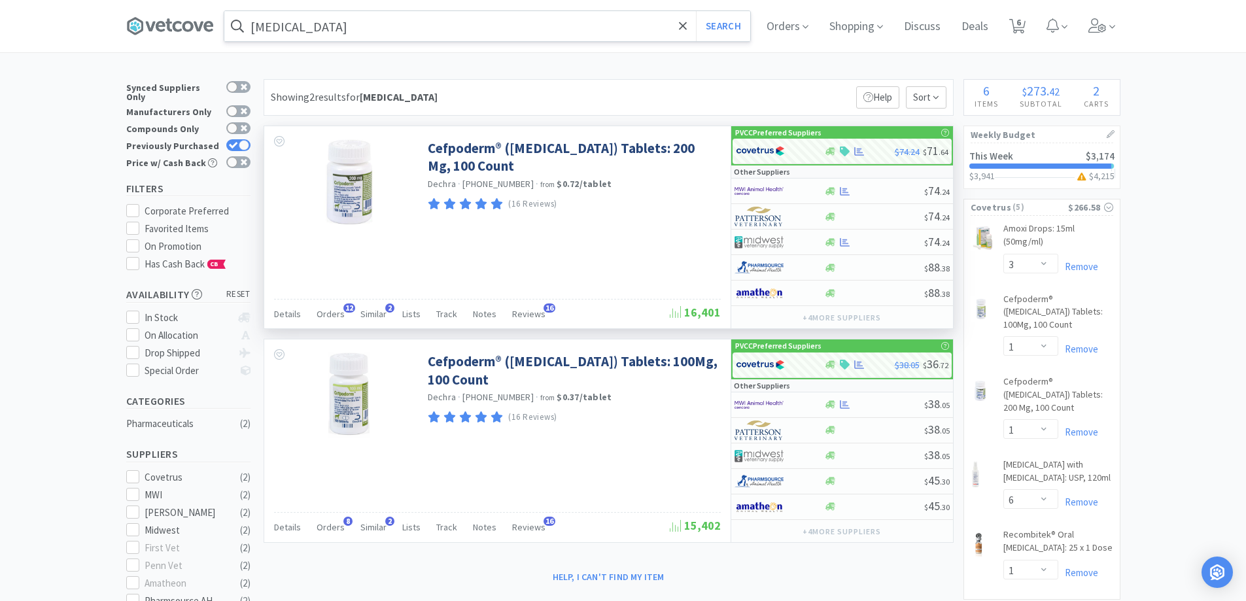
click at [337, 32] on input "[MEDICAL_DATA]" at bounding box center [487, 26] width 526 height 30
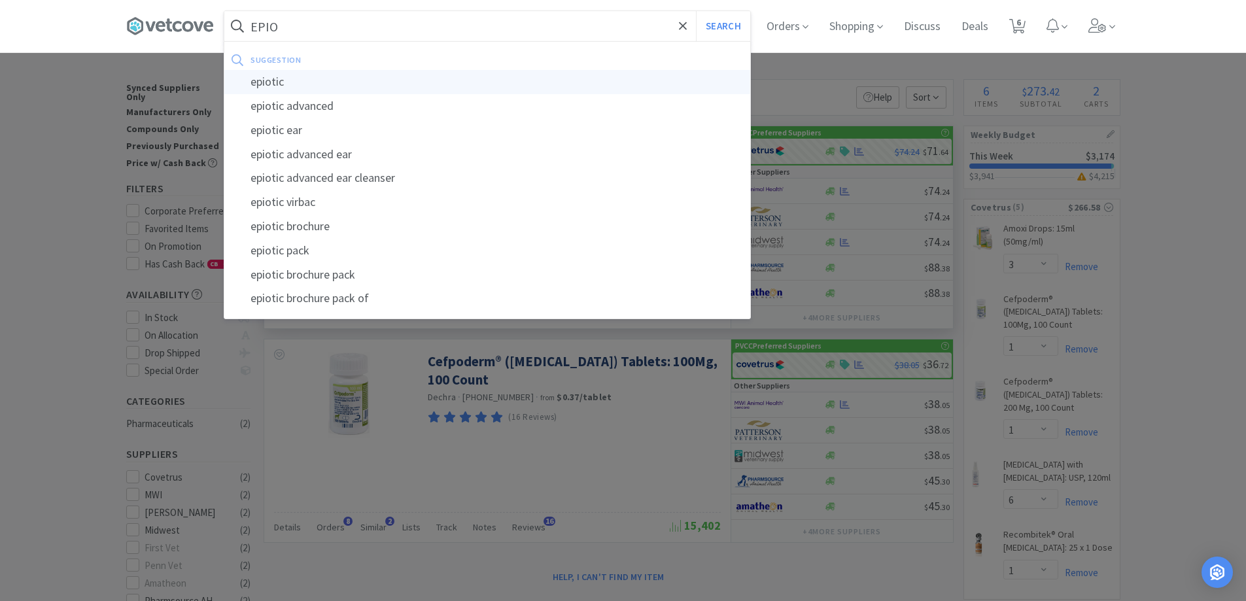
click at [311, 86] on div "epiotic" at bounding box center [487, 82] width 526 height 24
type input "epiotic"
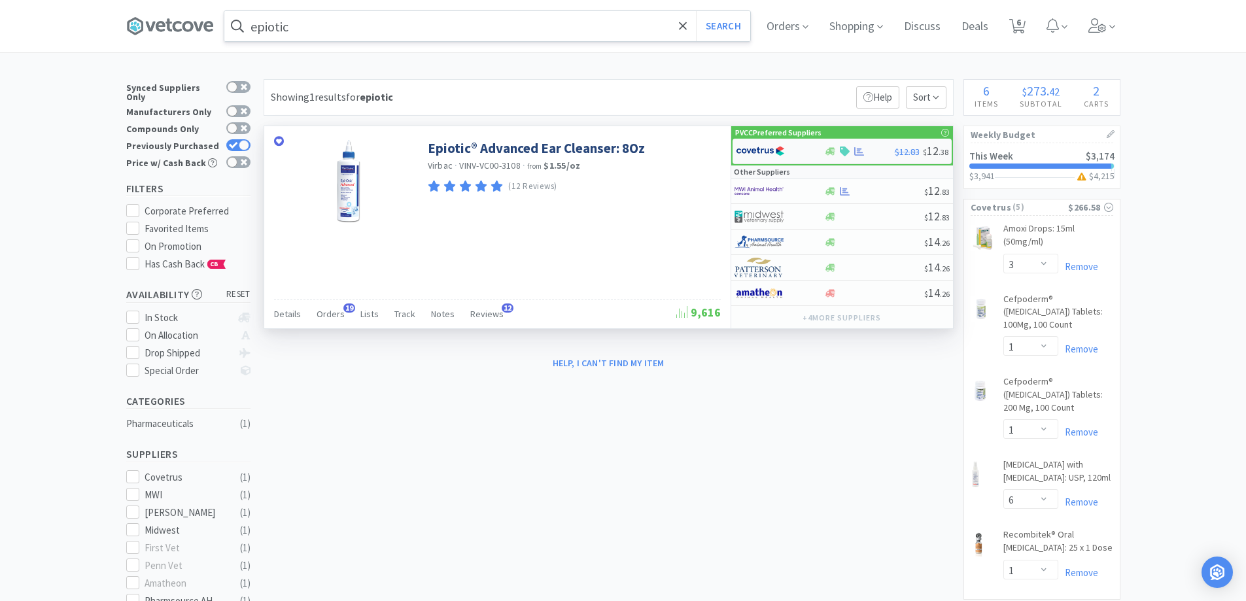
click at [774, 152] on img at bounding box center [760, 151] width 49 height 20
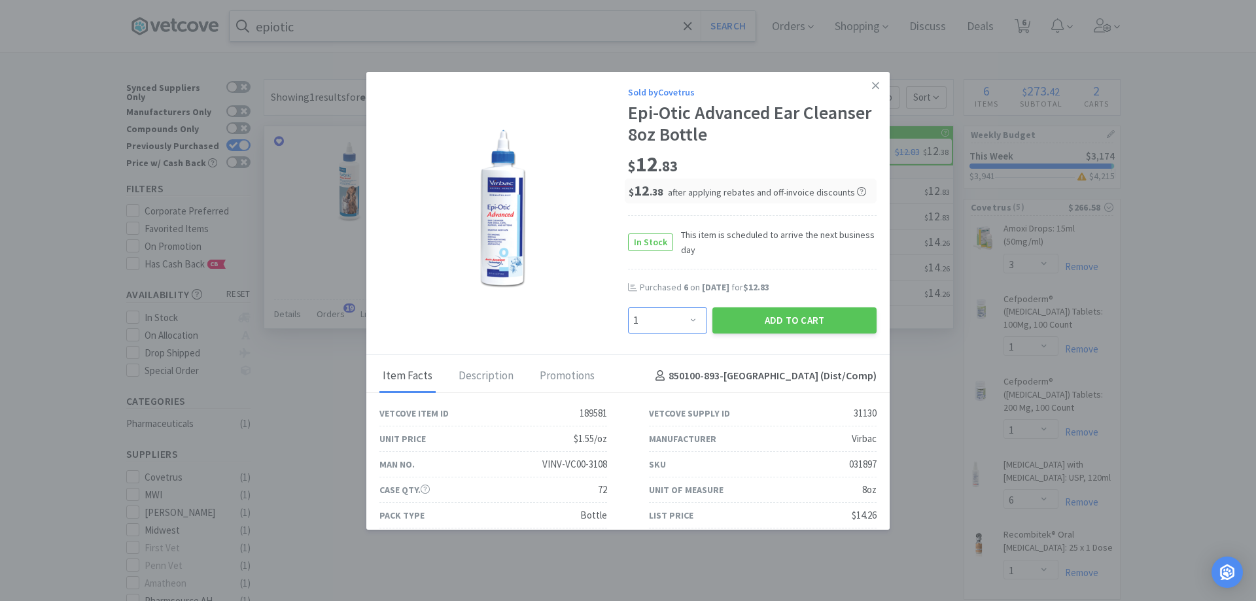
click at [672, 316] on select "Enter Quantity 1 2 3 4 5 6 7 8 9 10 11 12 13 14 15 16 17 18 19 20 Enter Quantity" at bounding box center [667, 320] width 79 height 26
select select "4"
click at [628, 307] on select "Enter Quantity 1 2 3 4 5 6 7 8 9 10 11 12 13 14 15 16 17 18 19 20 Enter Quantity" at bounding box center [667, 320] width 79 height 26
click at [758, 324] on button "Add to Cart" at bounding box center [794, 320] width 164 height 26
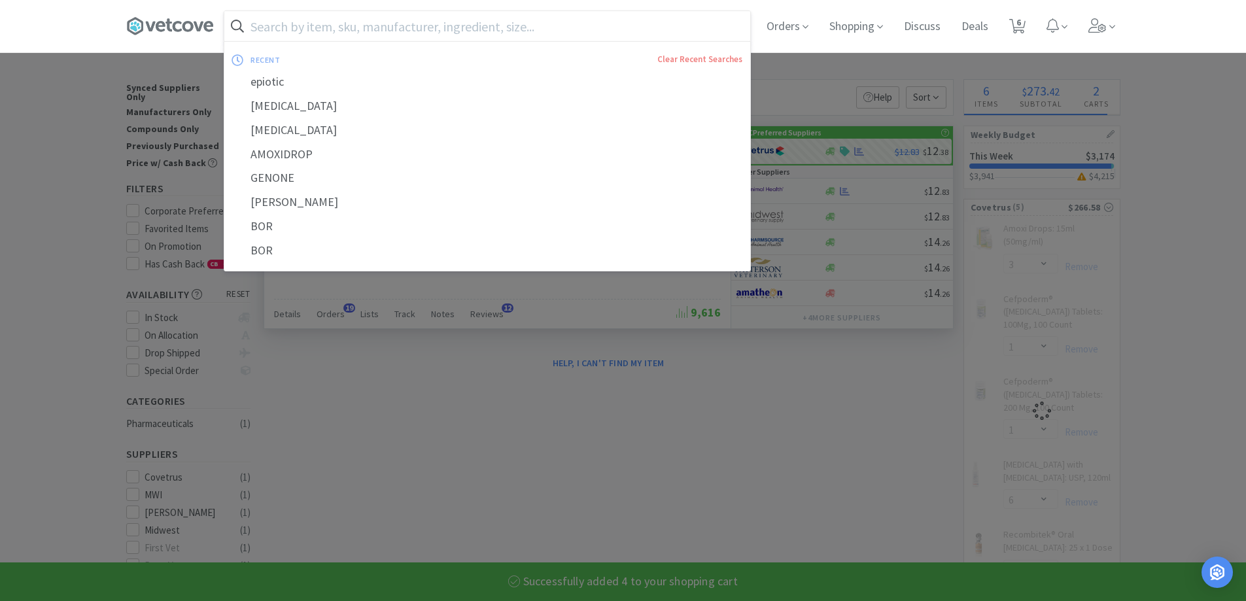
select select "4"
select select "6"
select select "1"
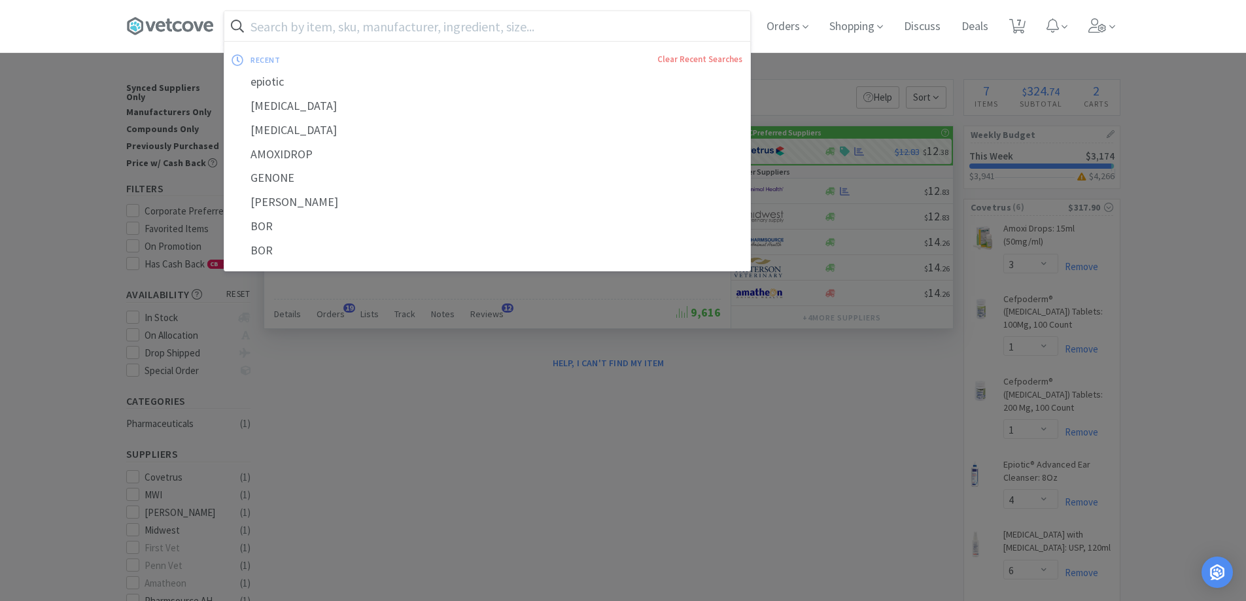
type input "H"
